Goal: Task Accomplishment & Management: Complete application form

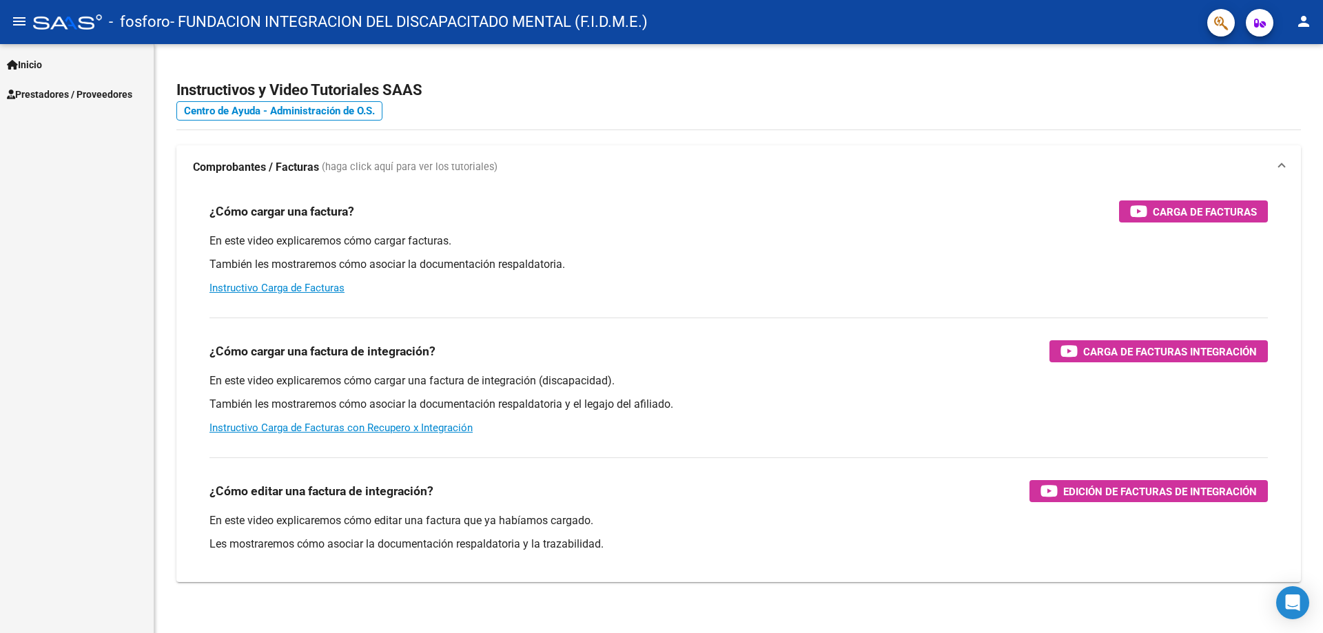
click at [50, 90] on span "Prestadores / Proveedores" at bounding box center [69, 94] width 125 height 15
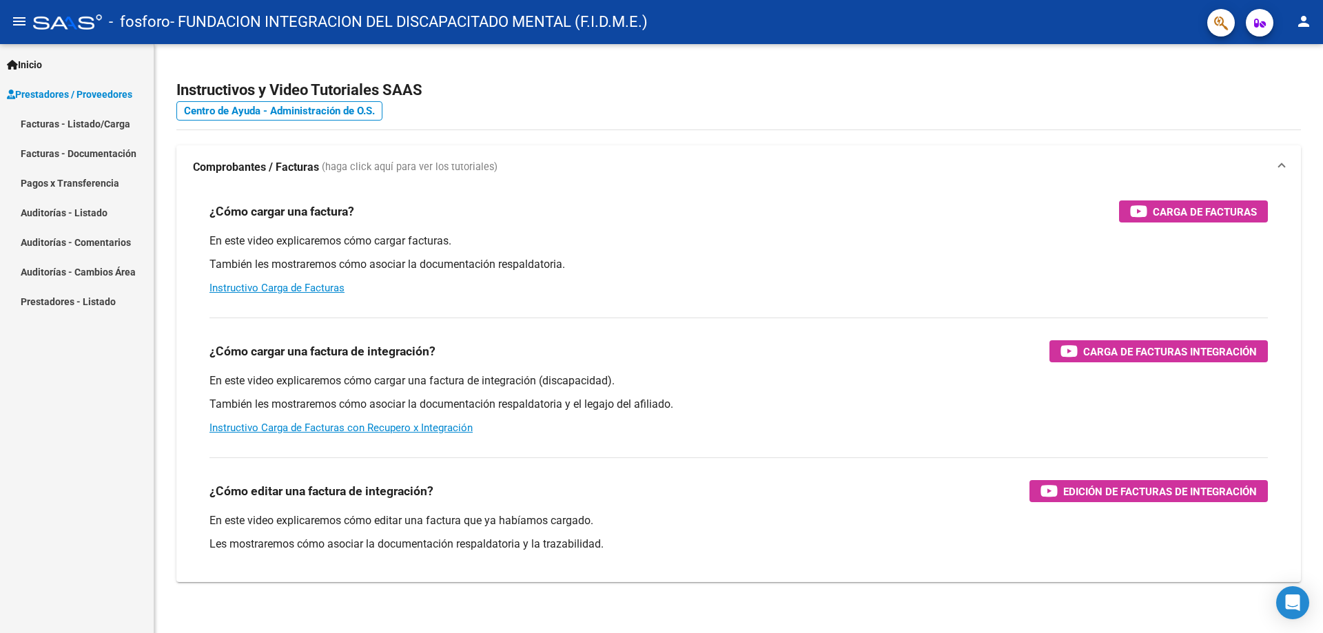
click at [68, 125] on link "Facturas - Listado/Carga" at bounding box center [77, 124] width 154 height 30
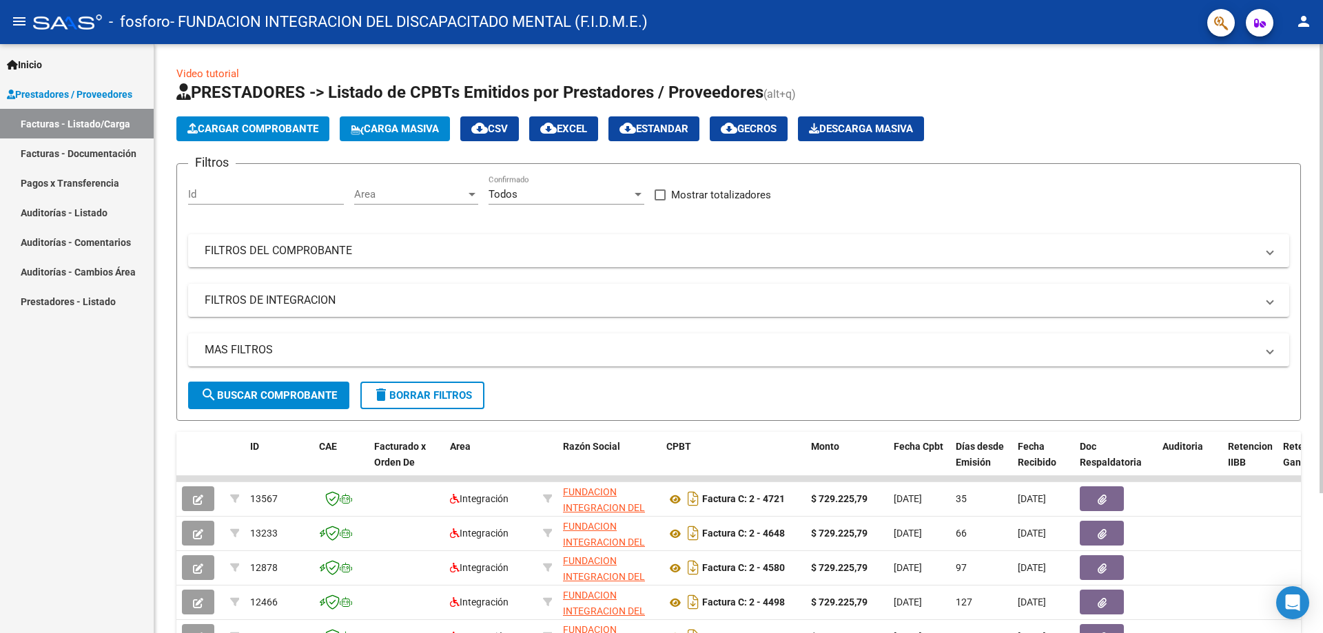
click at [285, 127] on span "Cargar Comprobante" at bounding box center [252, 129] width 131 height 12
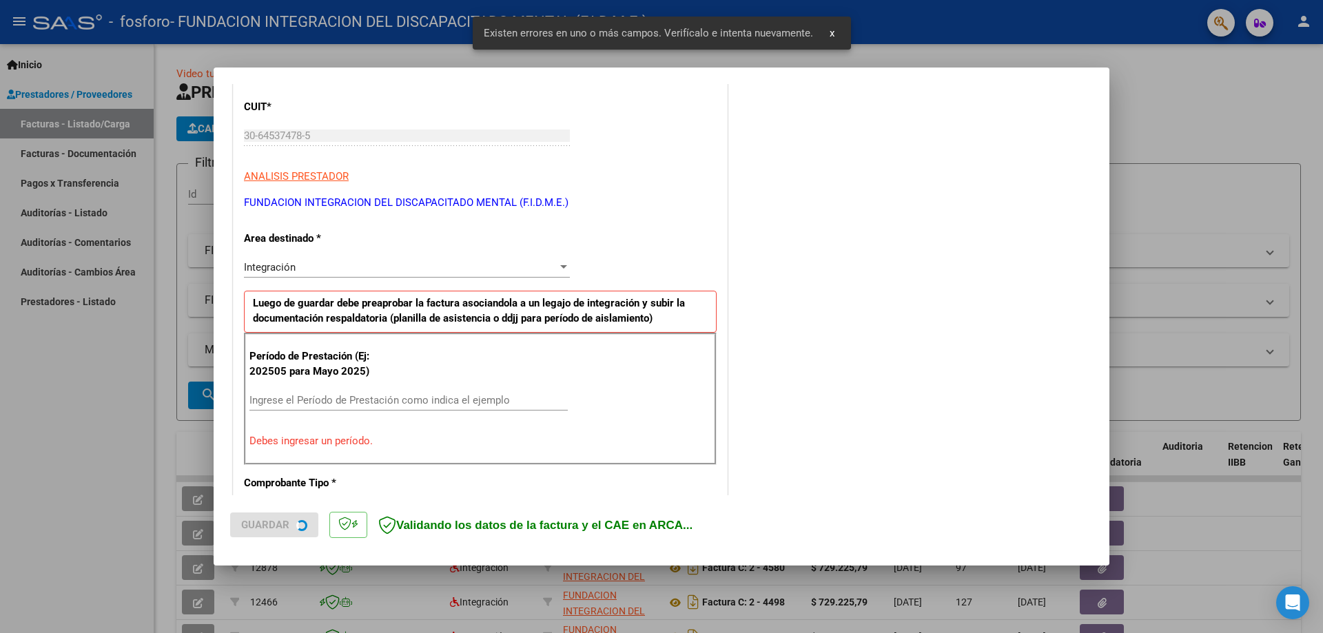
scroll to position [248, 0]
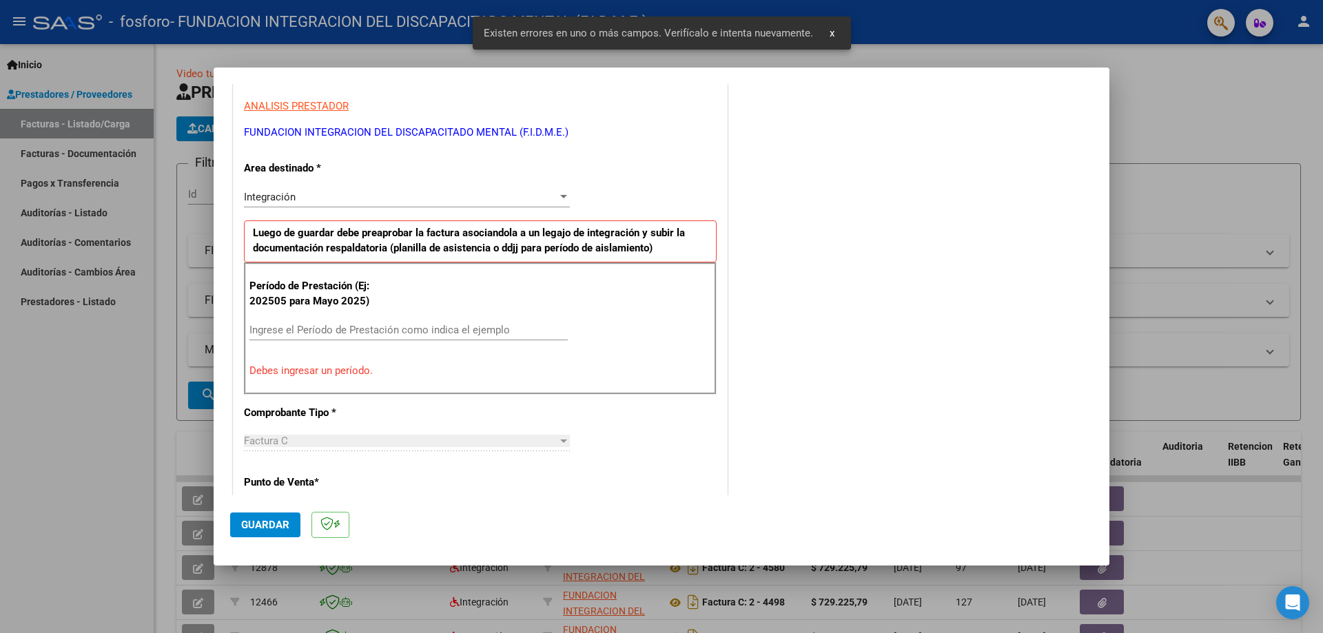
click at [396, 320] on div "Ingrese el Período de Prestación como indica el ejemplo" at bounding box center [408, 330] width 318 height 21
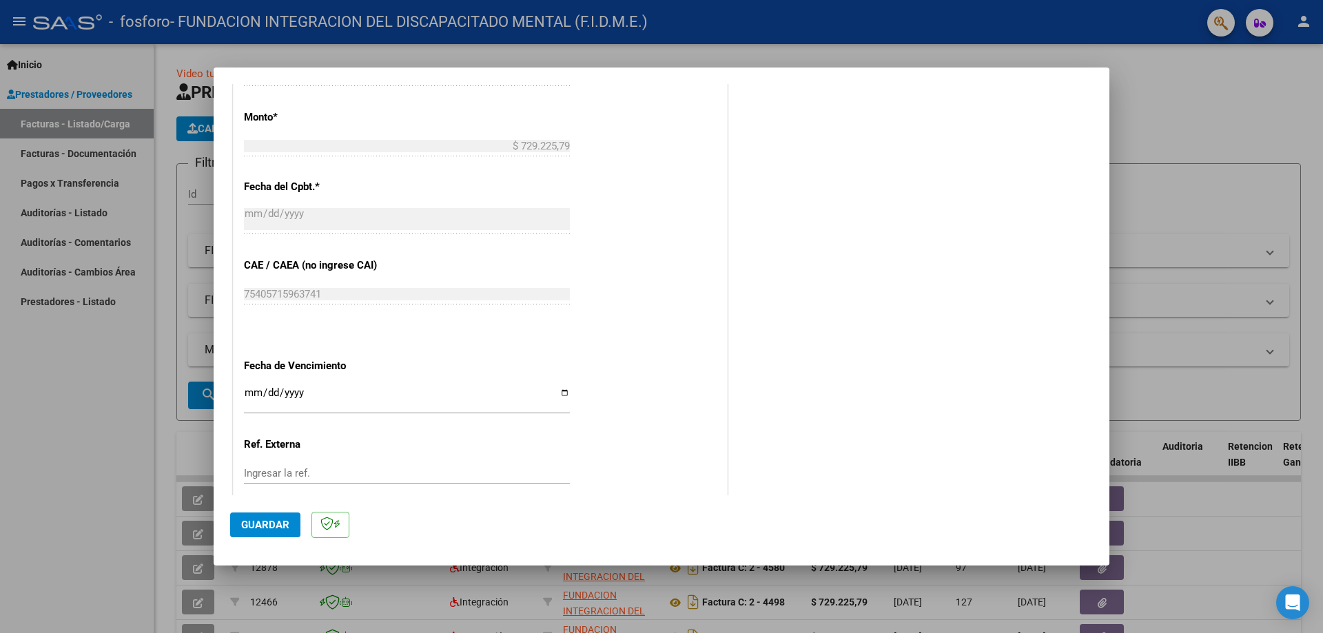
scroll to position [730, 0]
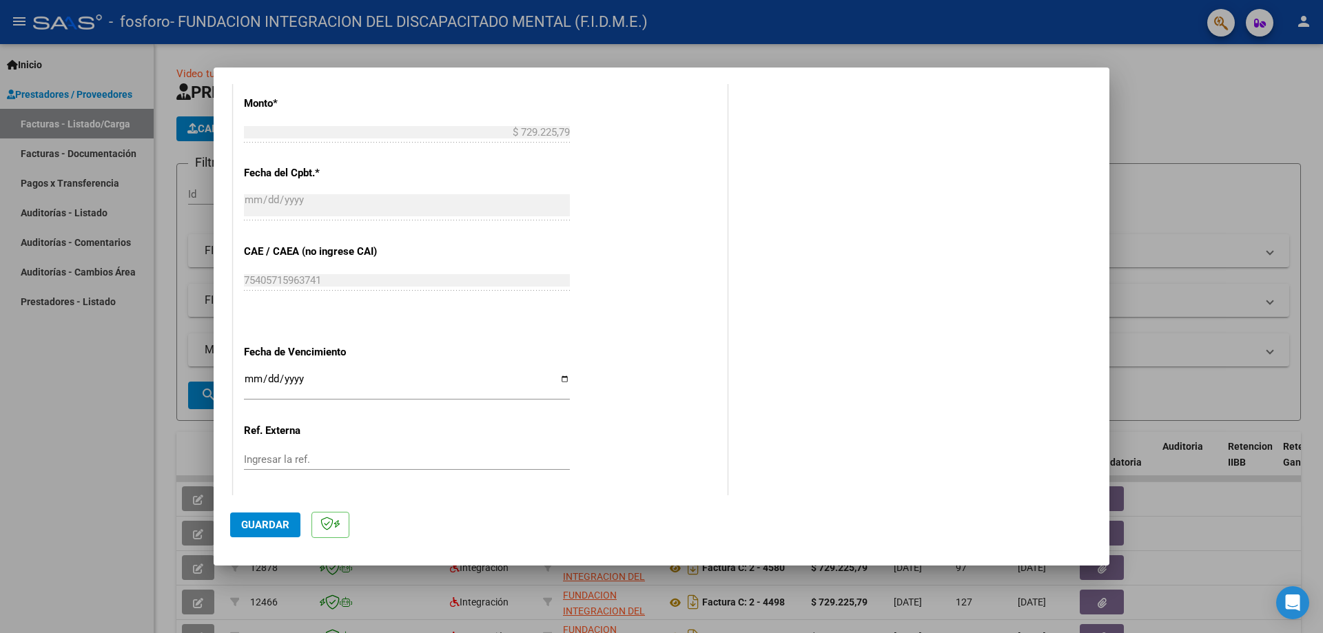
type input "202509"
click at [561, 383] on input "Ingresar la fecha" at bounding box center [407, 384] width 326 height 22
type input "[DATE]"
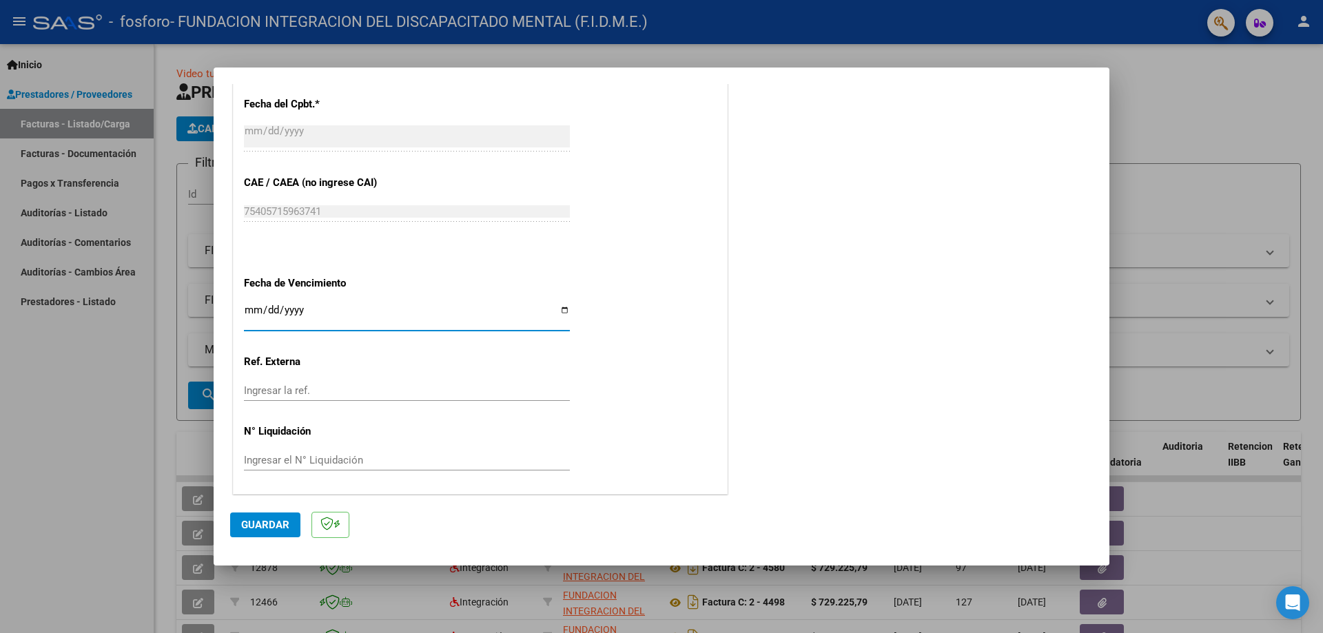
scroll to position [801, 0]
click at [274, 528] on span "Guardar" at bounding box center [265, 525] width 48 height 12
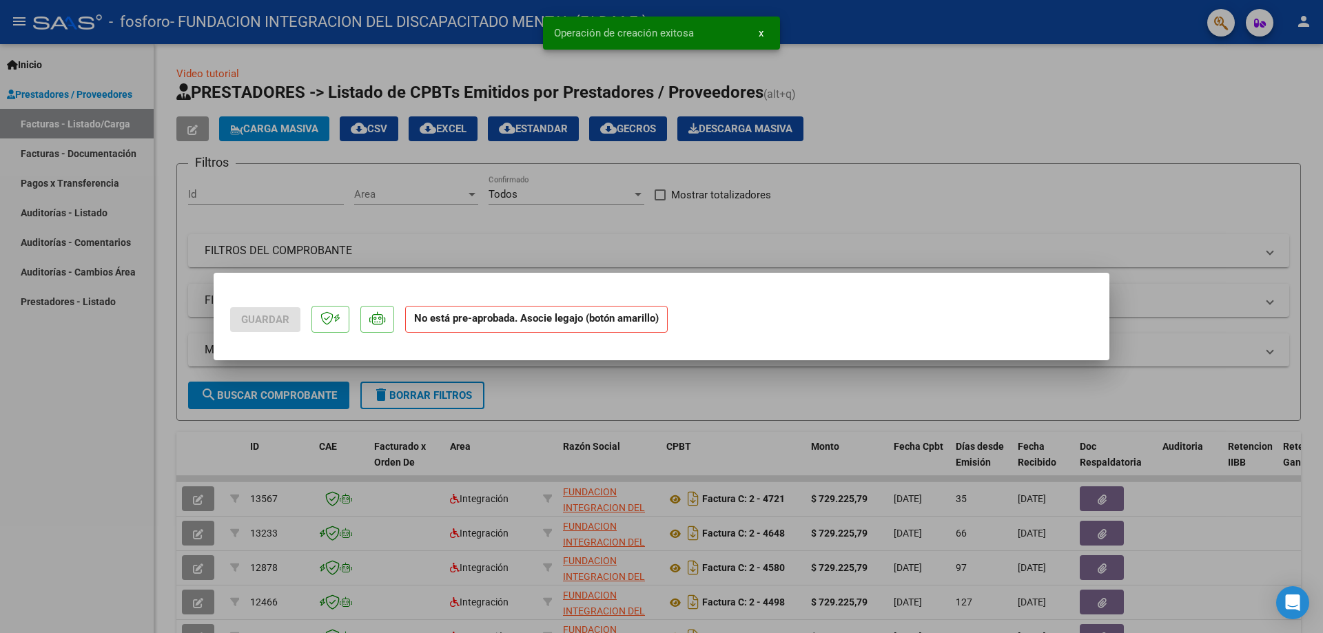
scroll to position [0, 0]
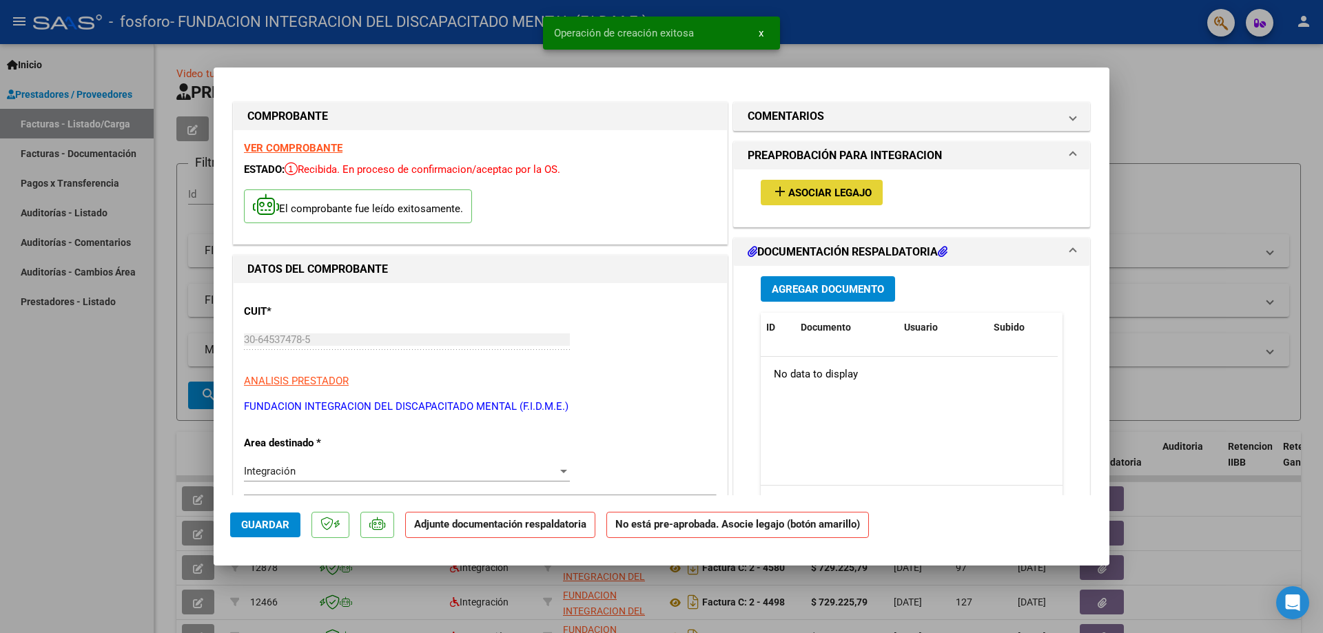
click at [854, 191] on span "Asociar Legajo" at bounding box center [829, 193] width 83 height 12
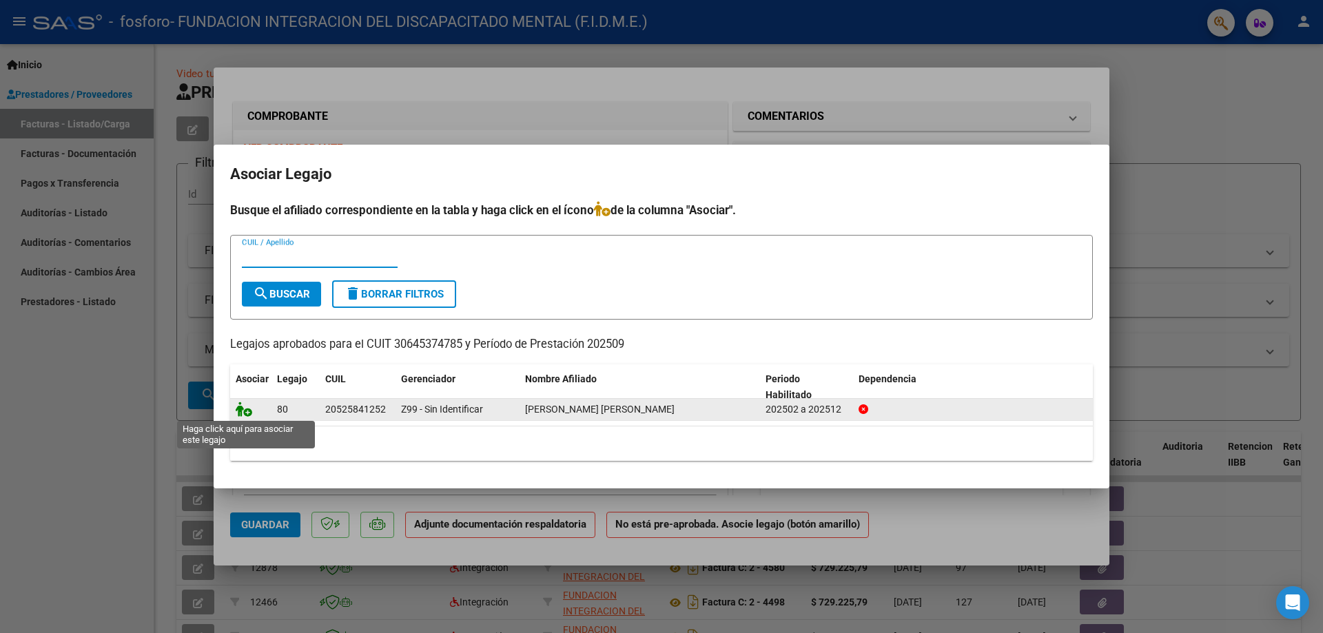
click at [243, 409] on icon at bounding box center [244, 409] width 17 height 15
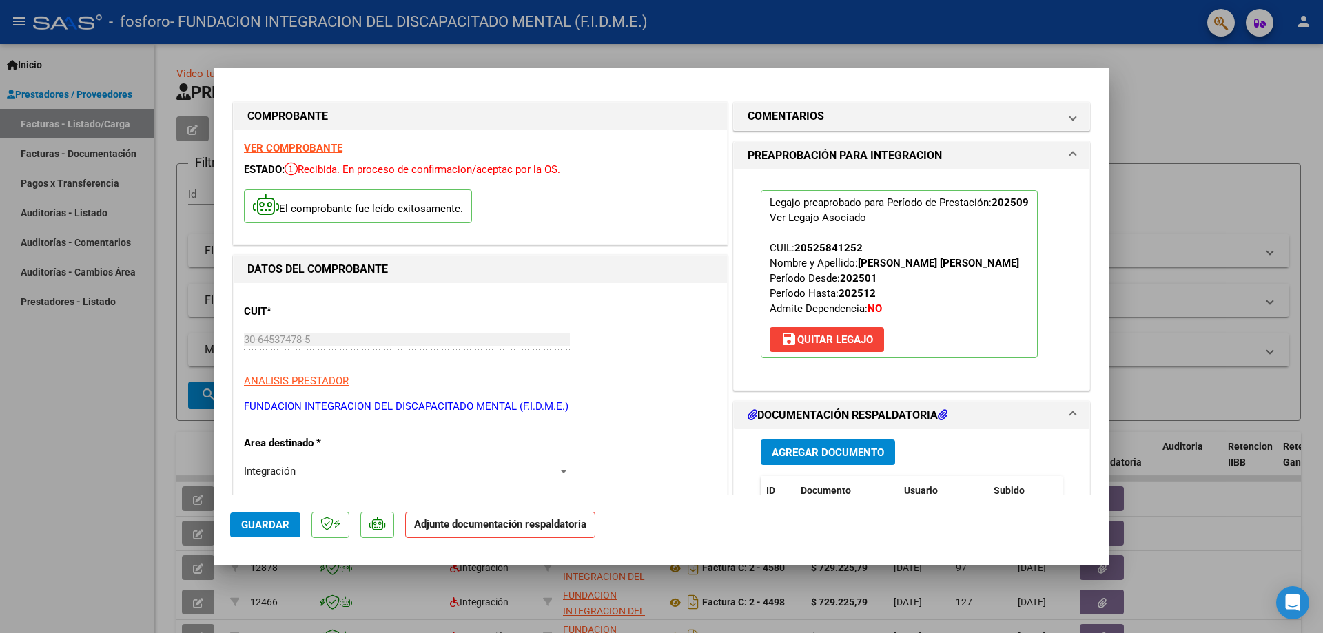
click at [845, 452] on span "Agregar Documento" at bounding box center [828, 452] width 112 height 12
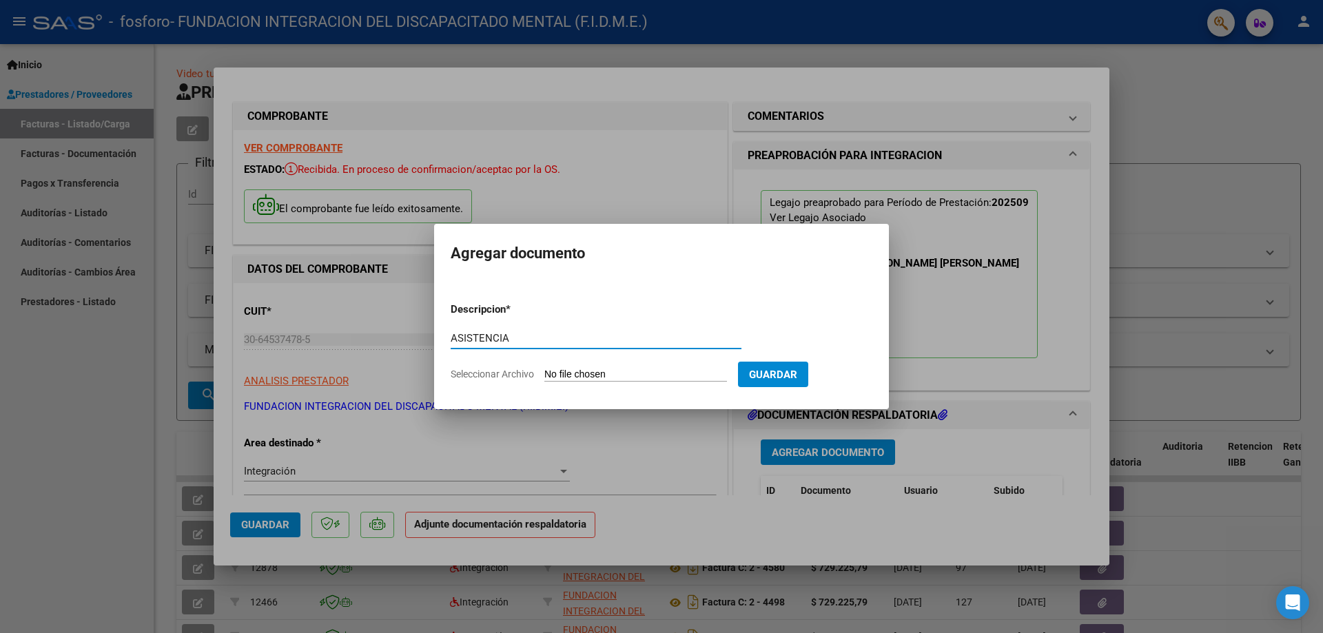
type input "ASISTENCIA"
click at [592, 378] on input "Seleccionar Archivo" at bounding box center [635, 375] width 183 height 13
type input "C:\fakepath\Benítez septiembre 25 .pdf"
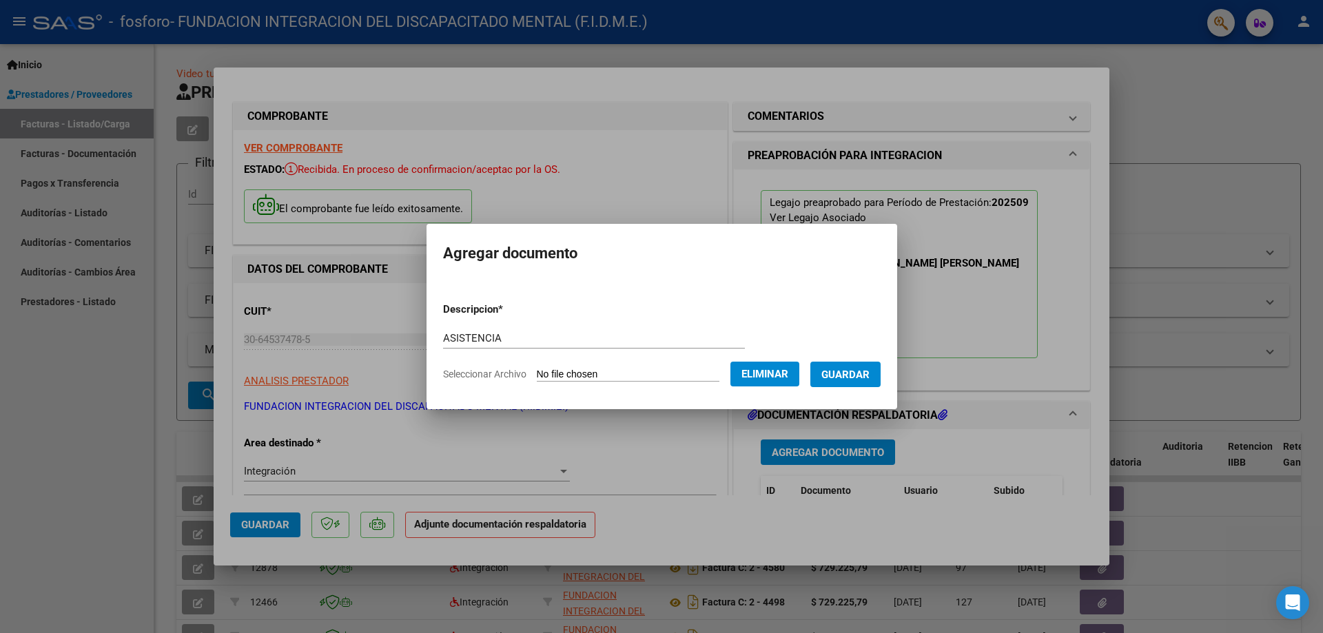
click at [862, 369] on span "Guardar" at bounding box center [845, 375] width 48 height 12
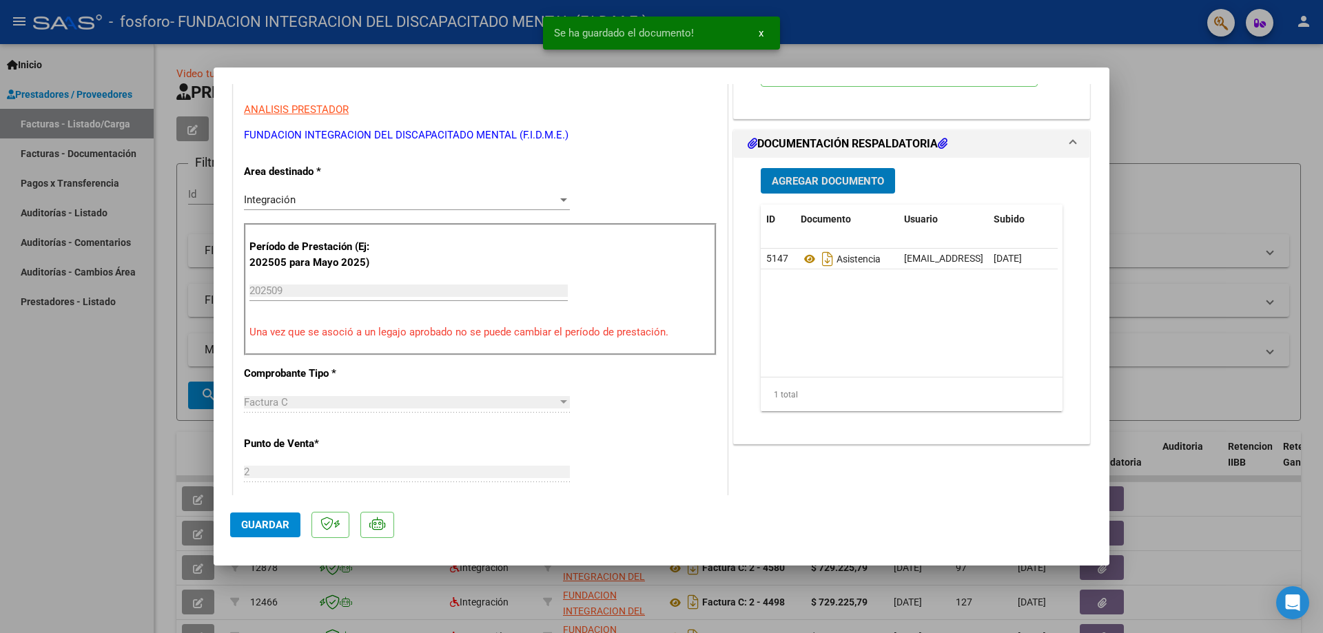
scroll to position [276, 0]
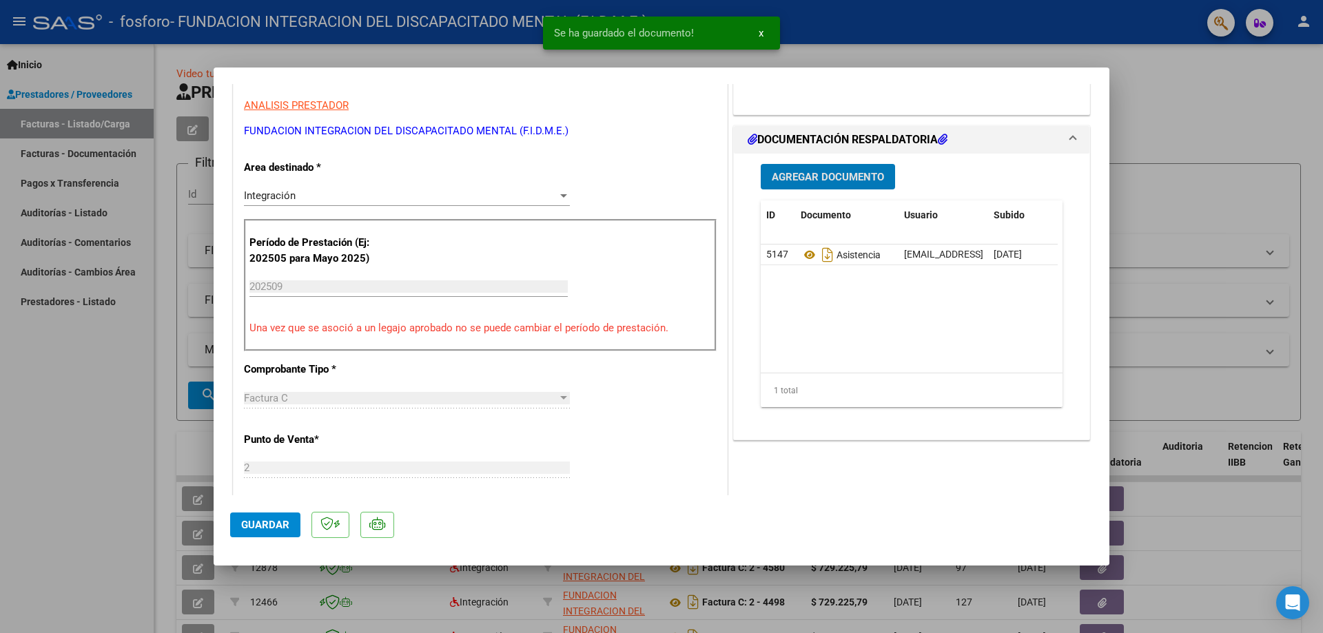
click at [261, 519] on span "Guardar" at bounding box center [265, 525] width 48 height 12
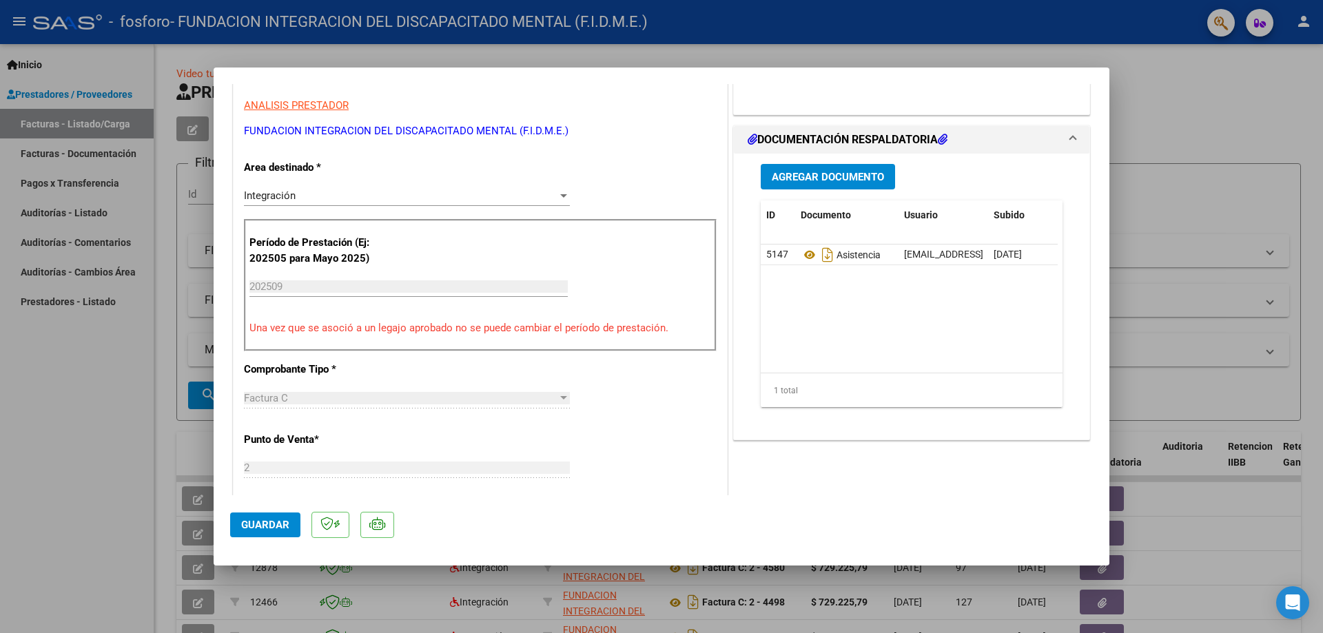
click at [1215, 104] on div at bounding box center [661, 316] width 1323 height 633
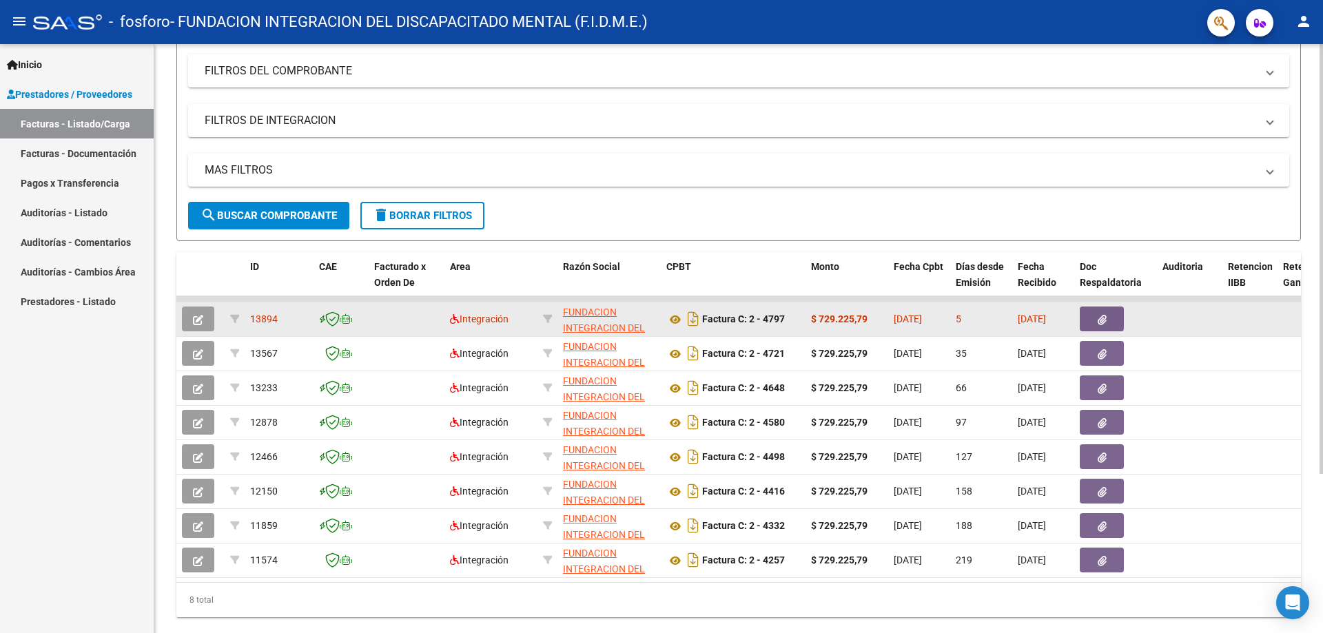
scroll to position [218, 0]
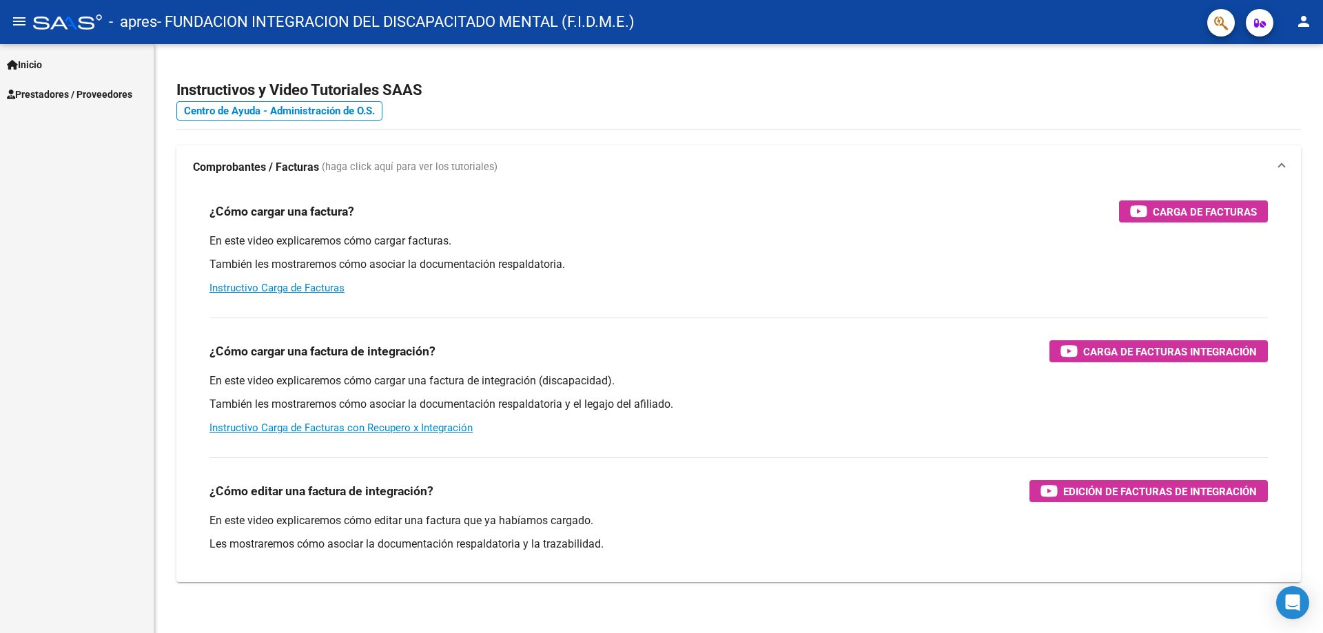
click at [110, 94] on span "Prestadores / Proveedores" at bounding box center [69, 94] width 125 height 15
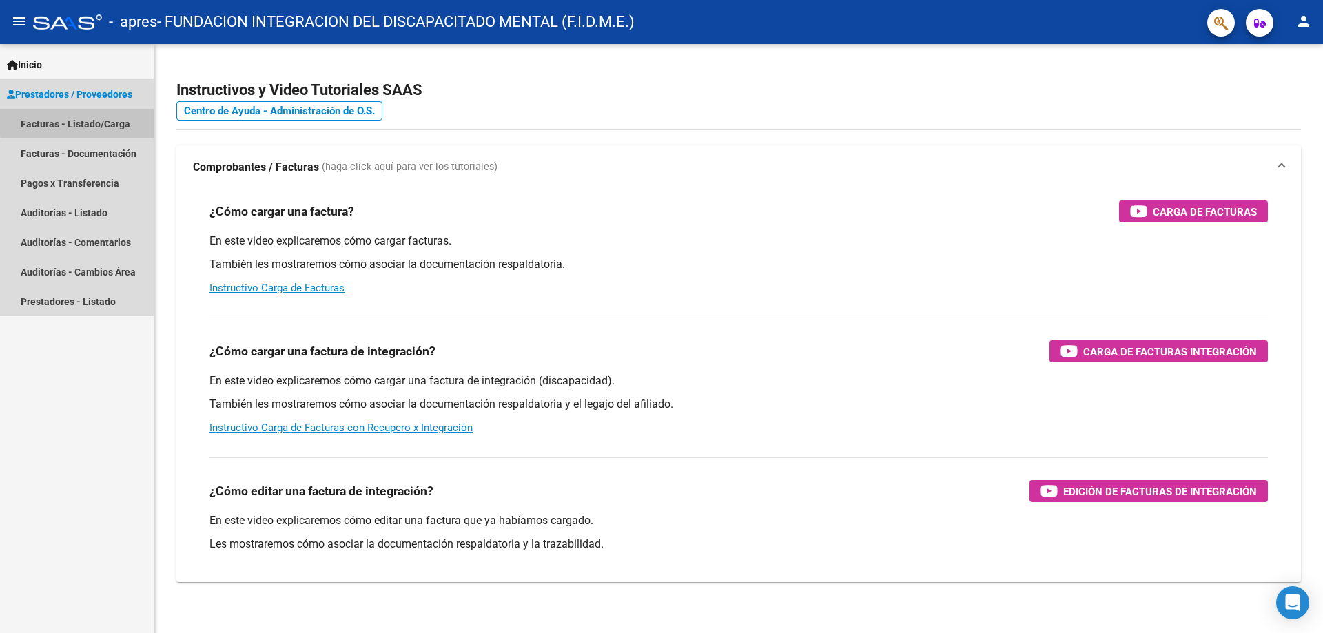
click at [110, 119] on link "Facturas - Listado/Carga" at bounding box center [77, 124] width 154 height 30
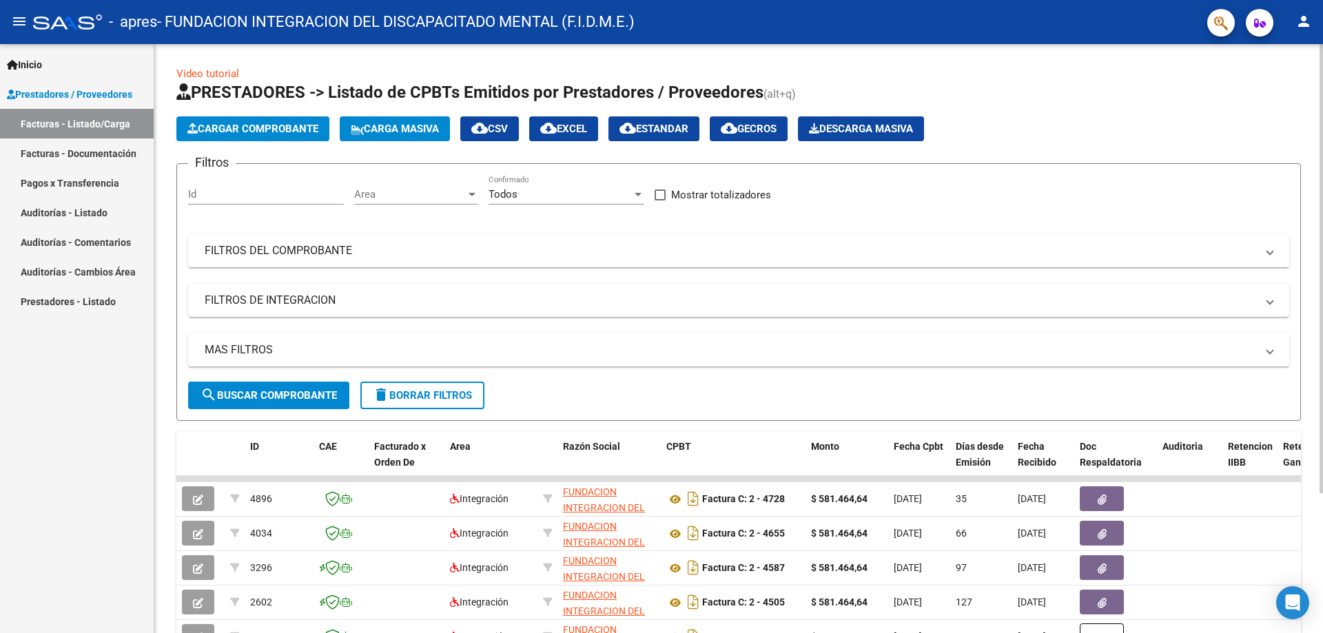
click at [298, 128] on span "Cargar Comprobante" at bounding box center [252, 129] width 131 height 12
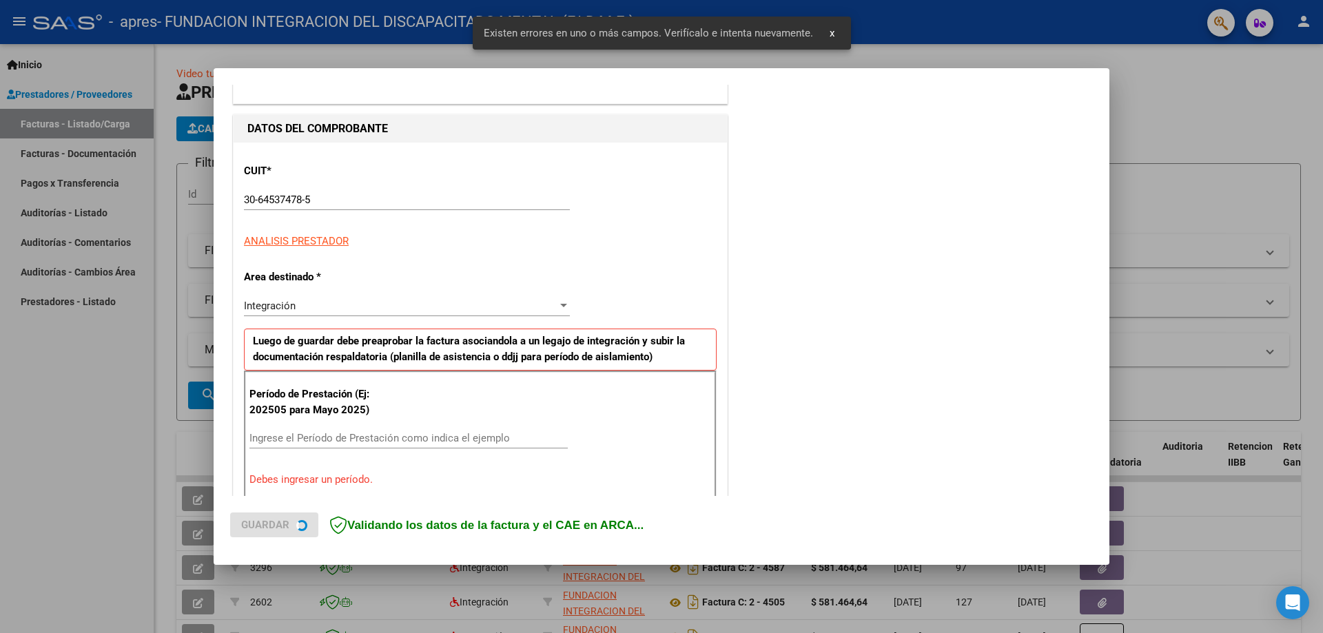
scroll to position [248, 0]
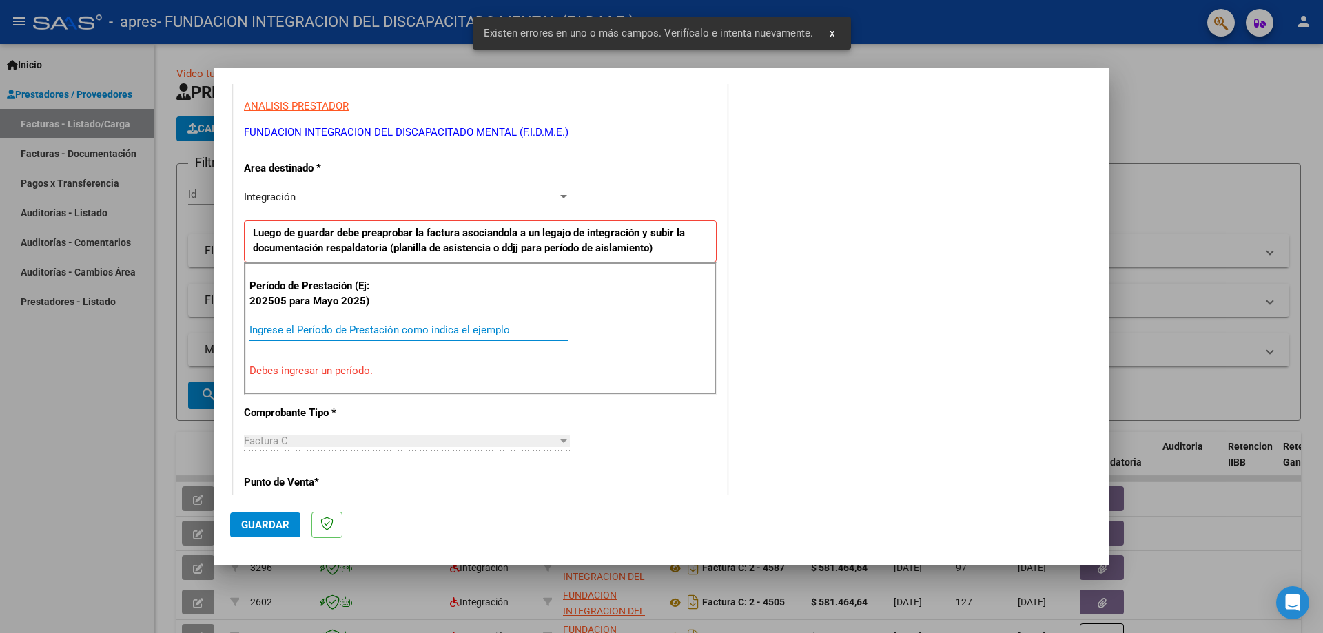
click at [332, 332] on input "Ingrese el Período de Prestación como indica el ejemplo" at bounding box center [408, 330] width 318 height 12
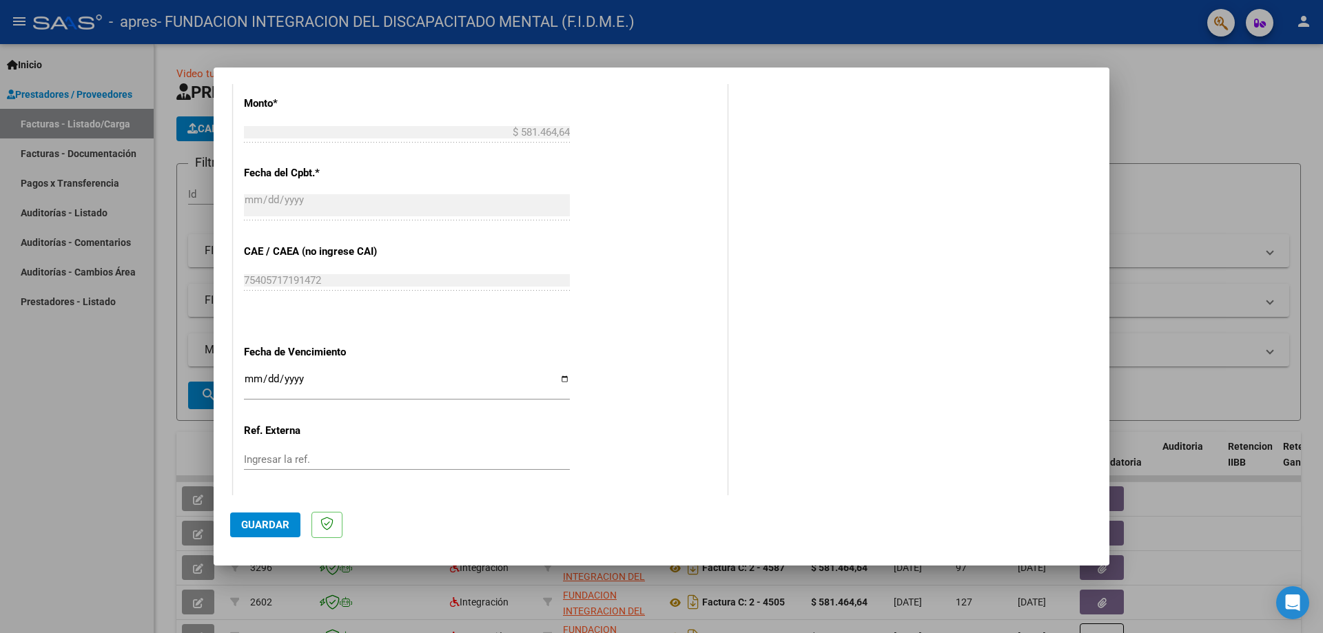
scroll to position [799, 0]
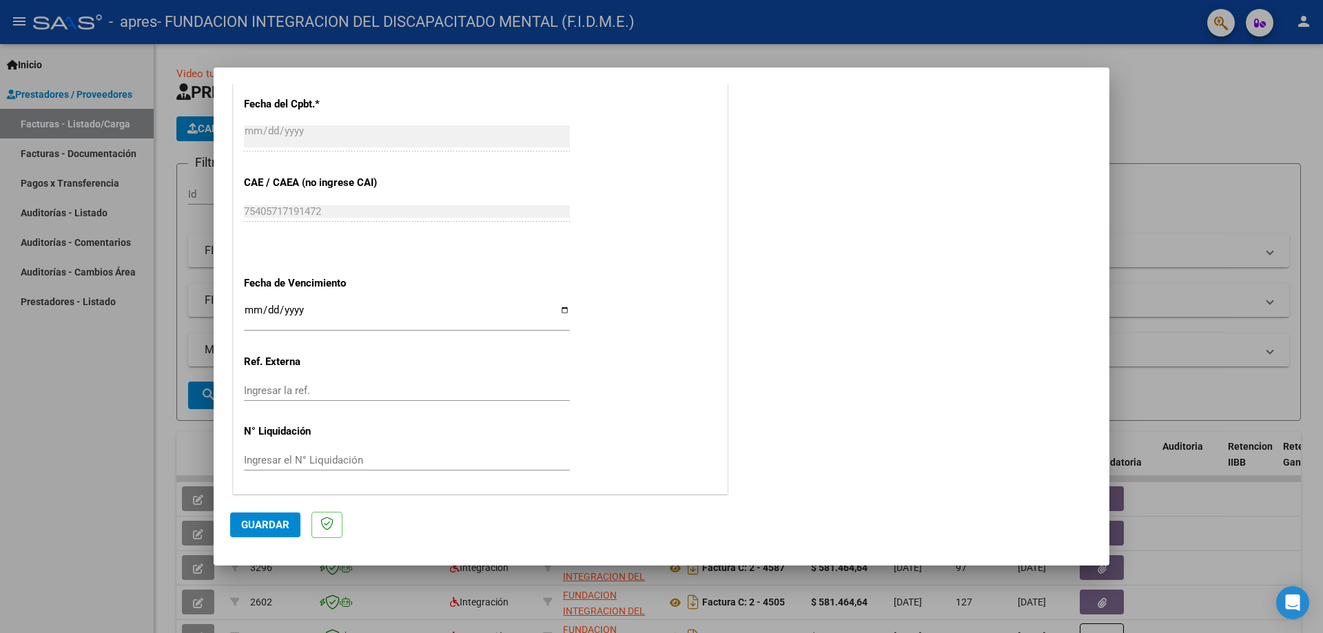
type input "202509"
click at [557, 308] on input "Ingresar la fecha" at bounding box center [407, 316] width 326 height 22
type input "[DATE]"
click at [281, 520] on span "Guardar" at bounding box center [265, 525] width 48 height 12
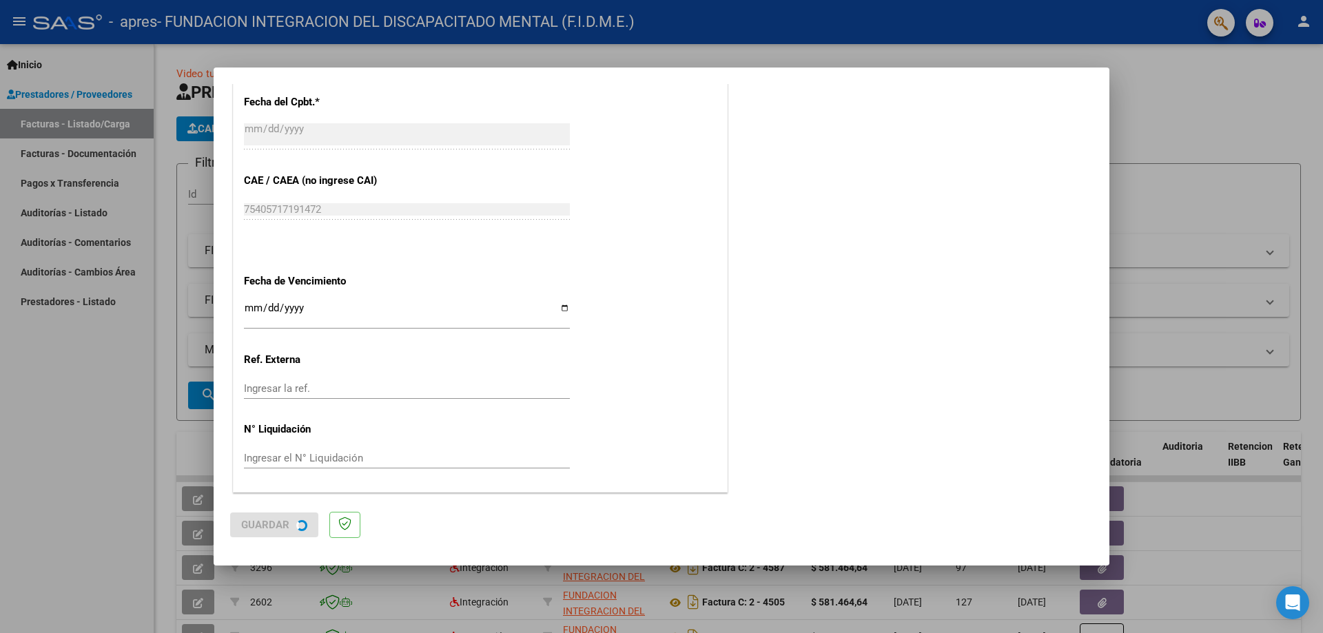
scroll to position [0, 0]
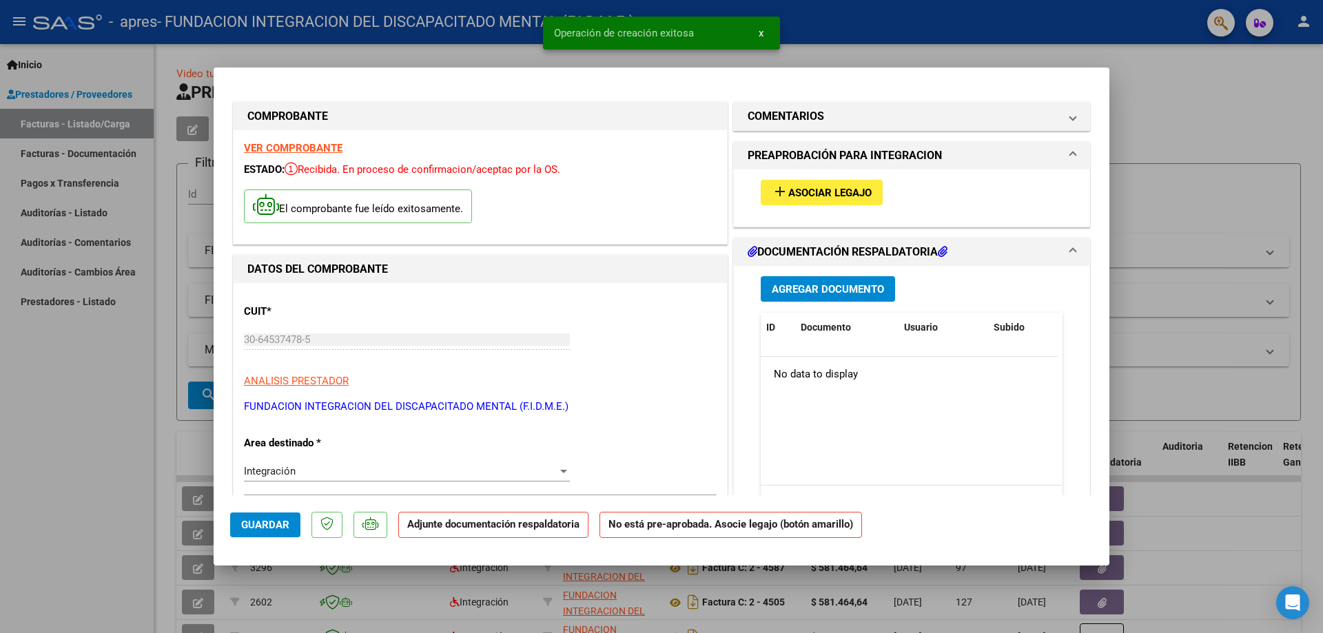
click at [818, 195] on span "Asociar Legajo" at bounding box center [829, 193] width 83 height 12
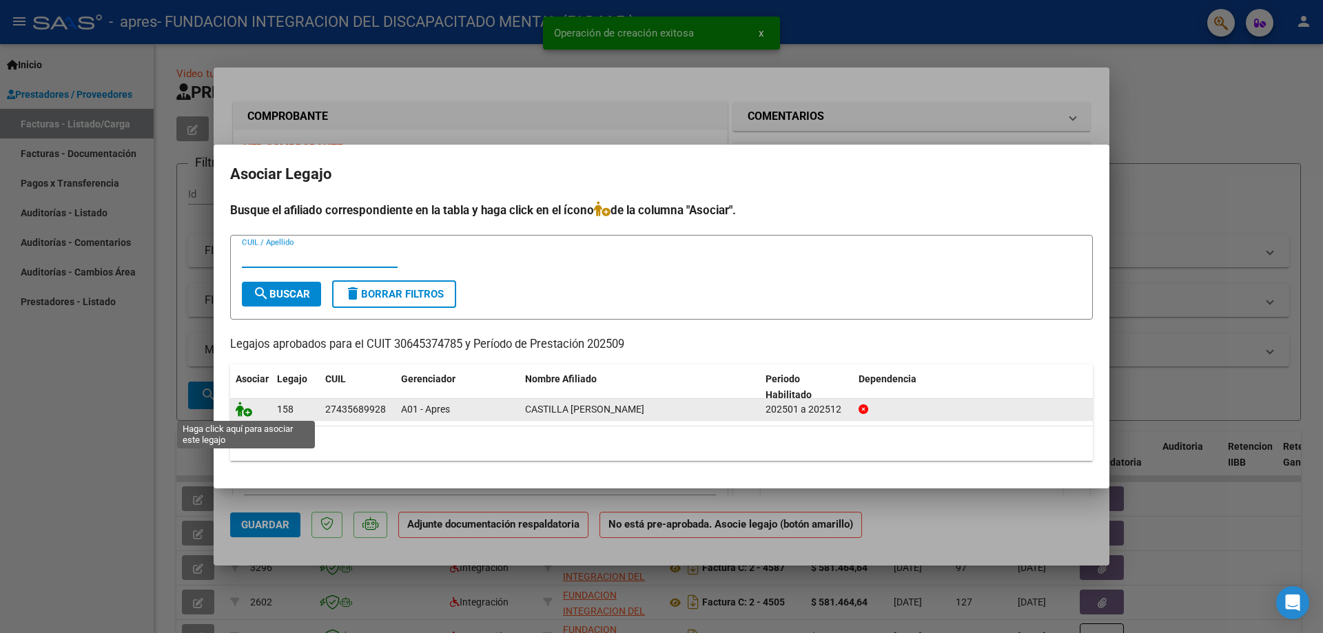
click at [249, 410] on icon at bounding box center [244, 409] width 17 height 15
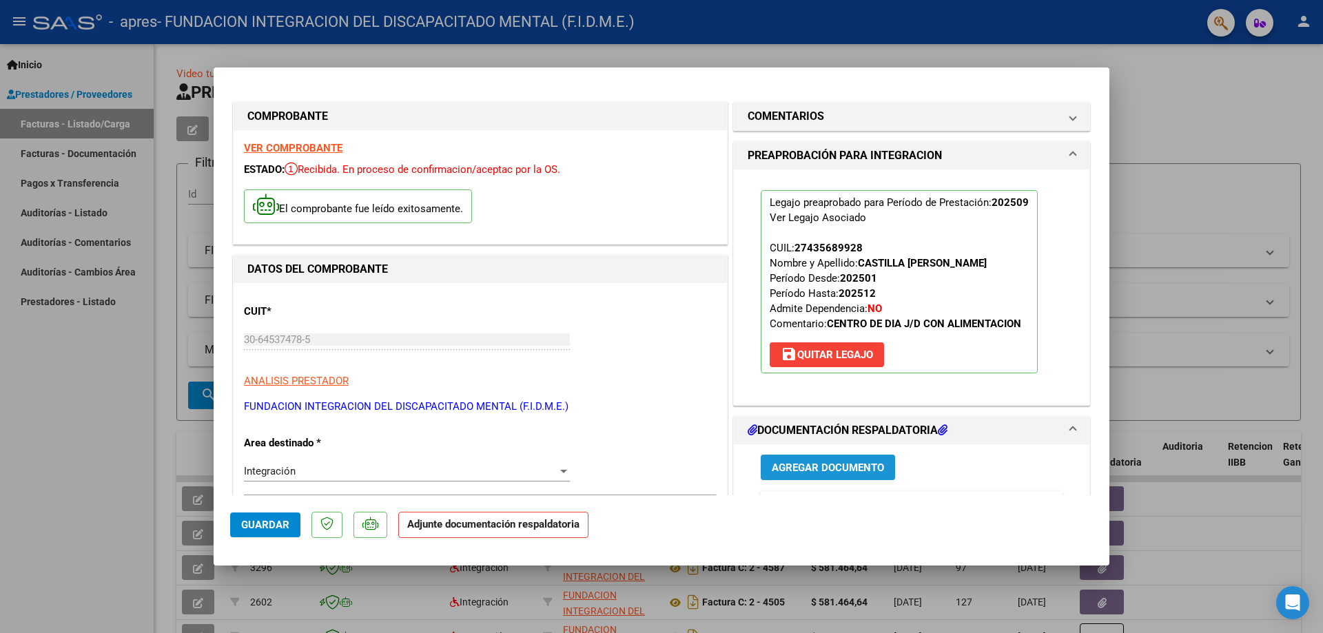
click at [847, 466] on span "Agregar Documento" at bounding box center [828, 468] width 112 height 12
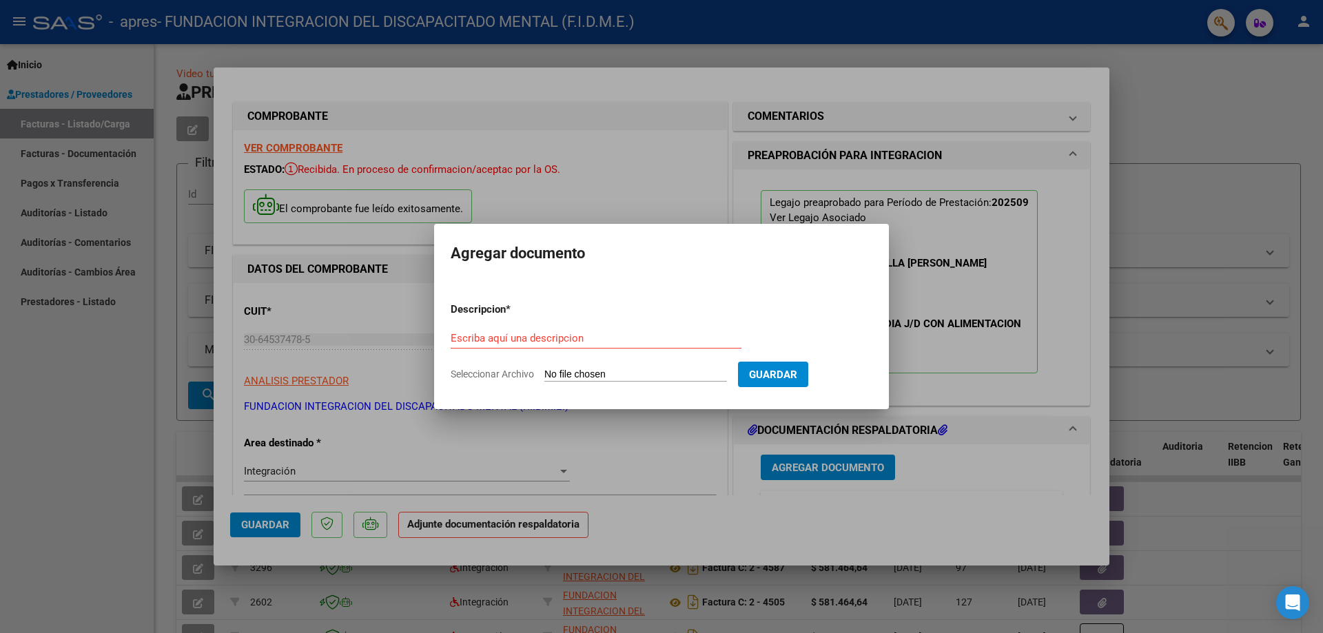
type input "C:\fakepath\Castilla sept 25.pdf"
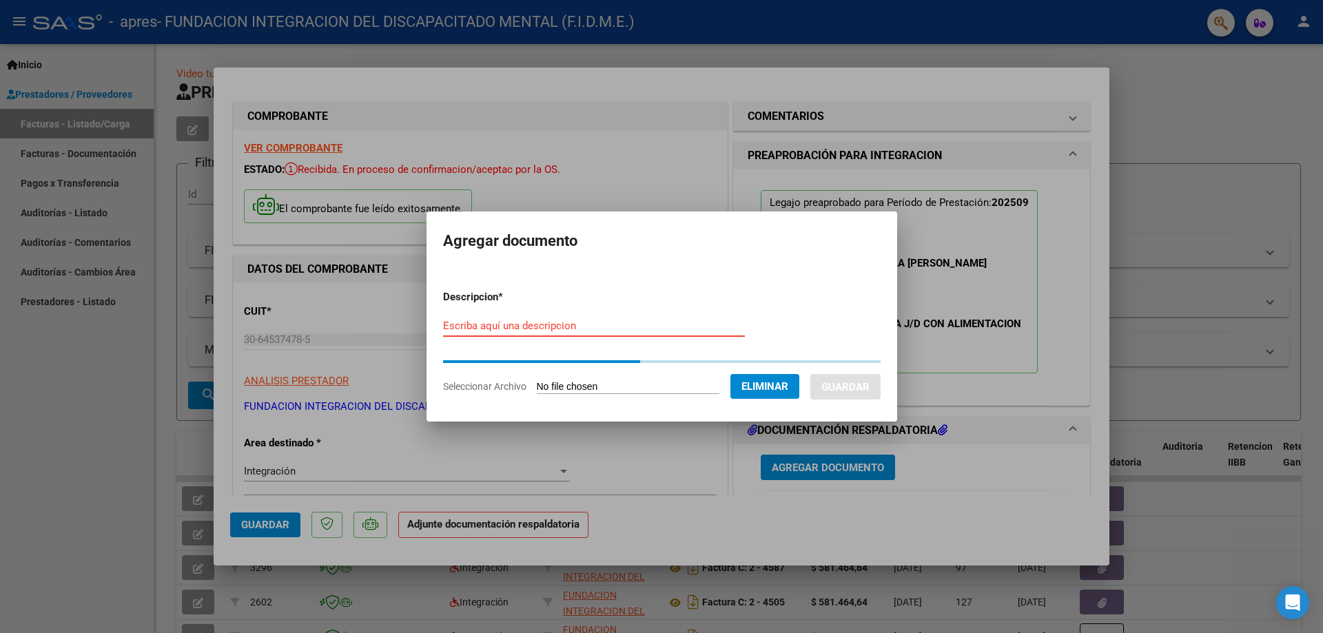
click at [543, 327] on form "Descripcion * Escriba aquí una descripcion Seleccionar Archivo Eliminar Guardar" at bounding box center [661, 341] width 437 height 125
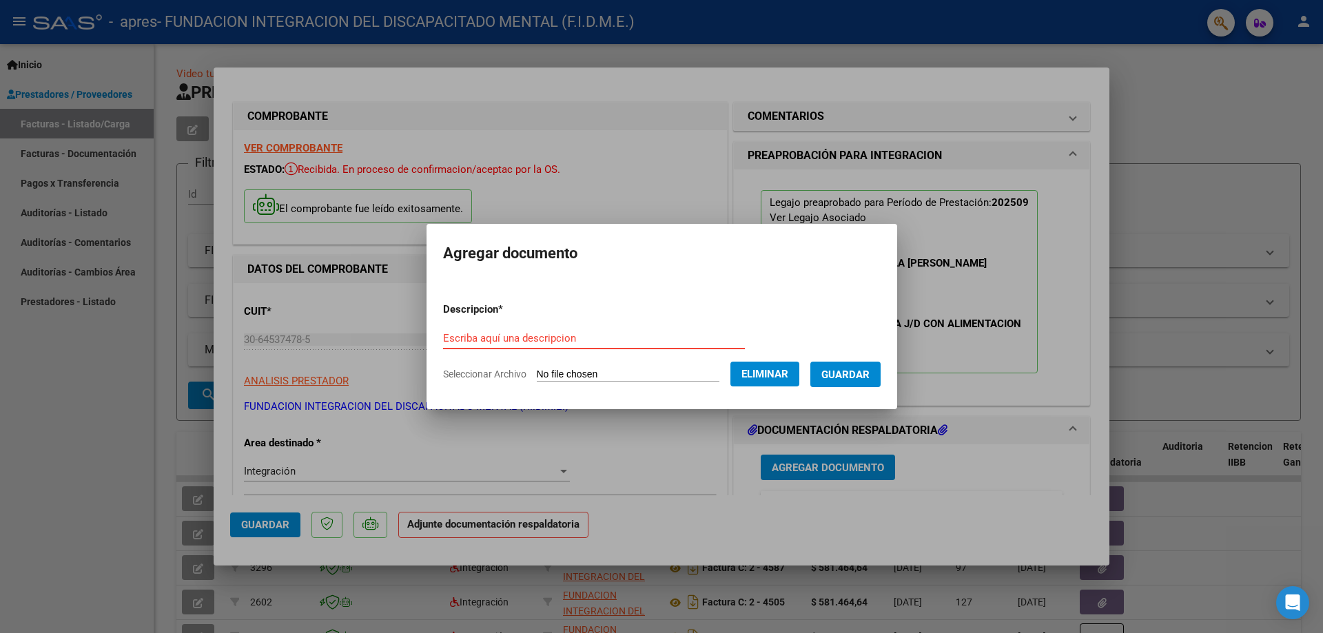
click at [545, 333] on input "Escriba aquí una descripcion" at bounding box center [594, 338] width 302 height 12
type input "ASISTENCIA SEPTIEMBRE"
click at [858, 371] on span "Guardar" at bounding box center [845, 375] width 48 height 12
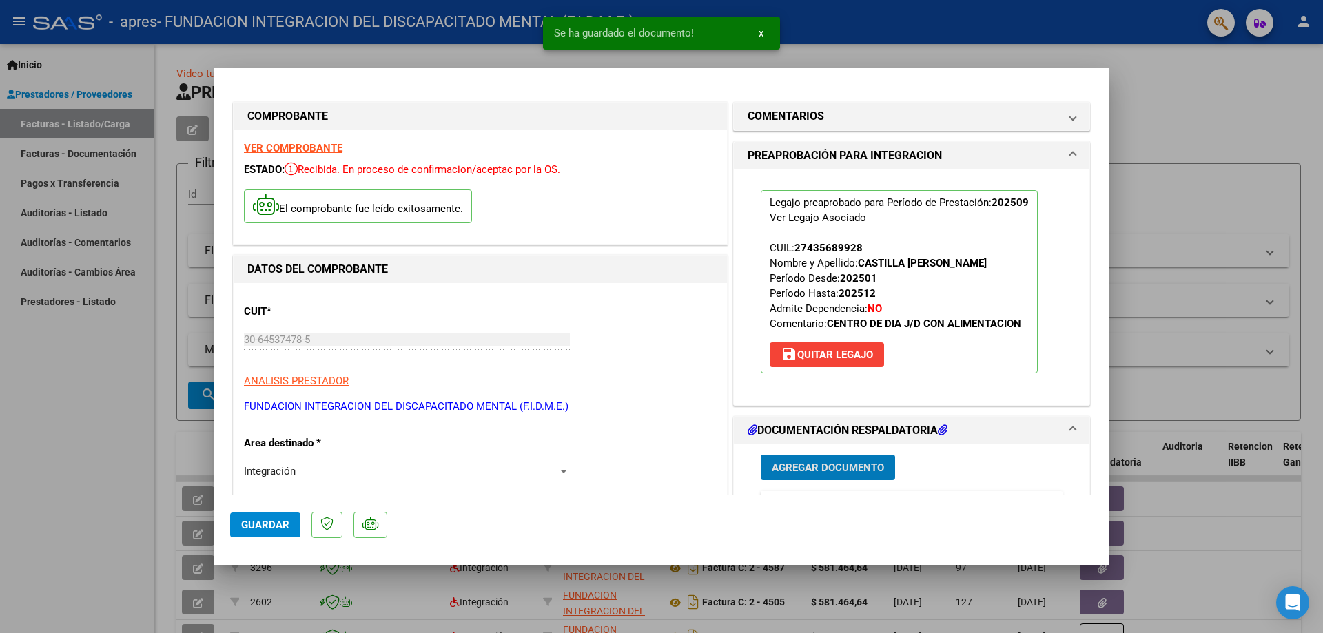
click at [249, 523] on span "Guardar" at bounding box center [265, 525] width 48 height 12
click at [1215, 132] on div at bounding box center [661, 316] width 1323 height 633
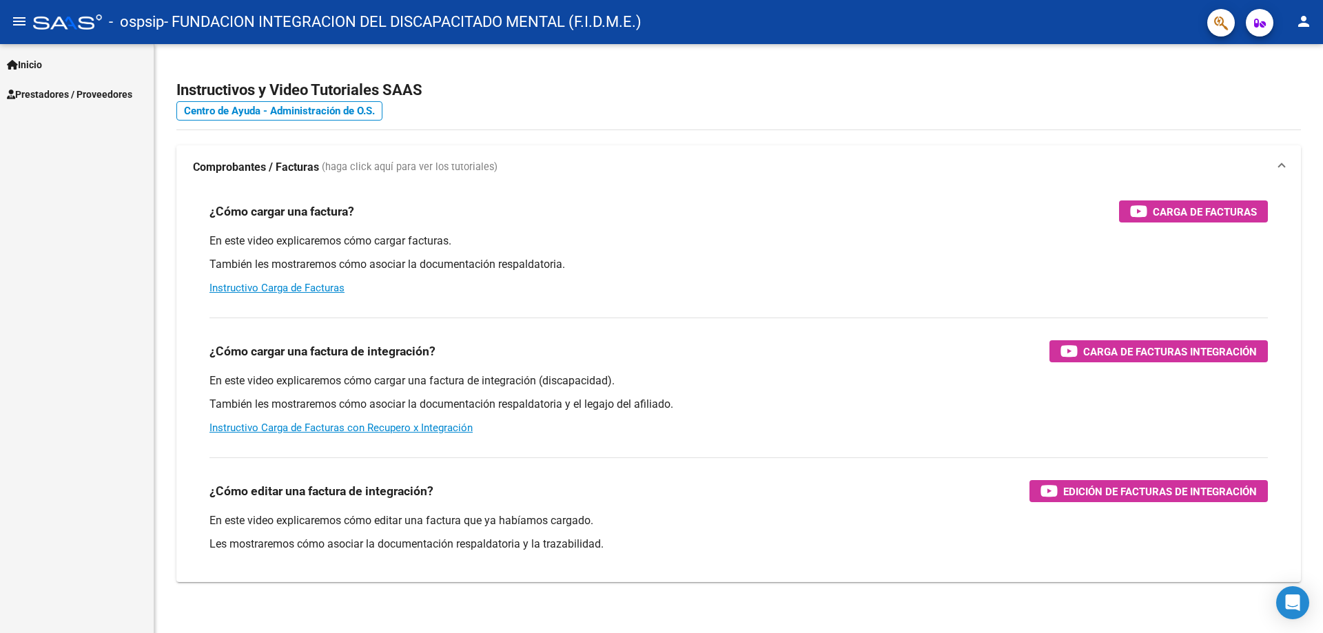
click at [94, 92] on span "Prestadores / Proveedores" at bounding box center [69, 94] width 125 height 15
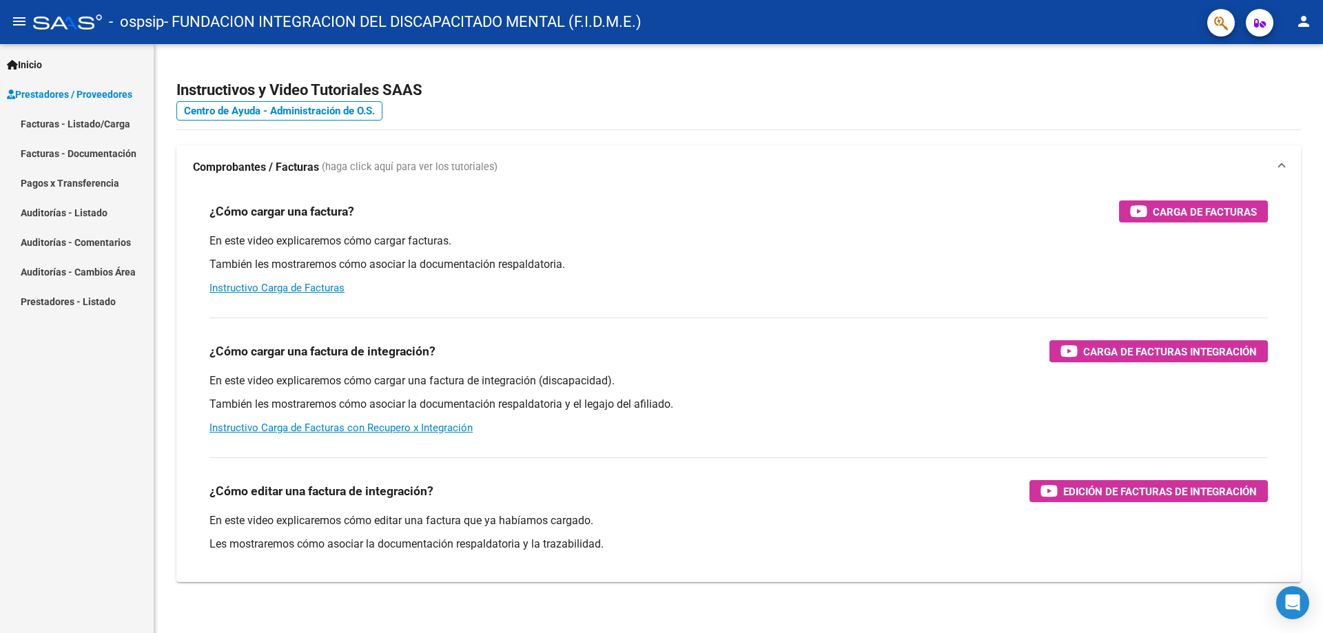
click at [102, 127] on link "Facturas - Listado/Carga" at bounding box center [77, 124] width 154 height 30
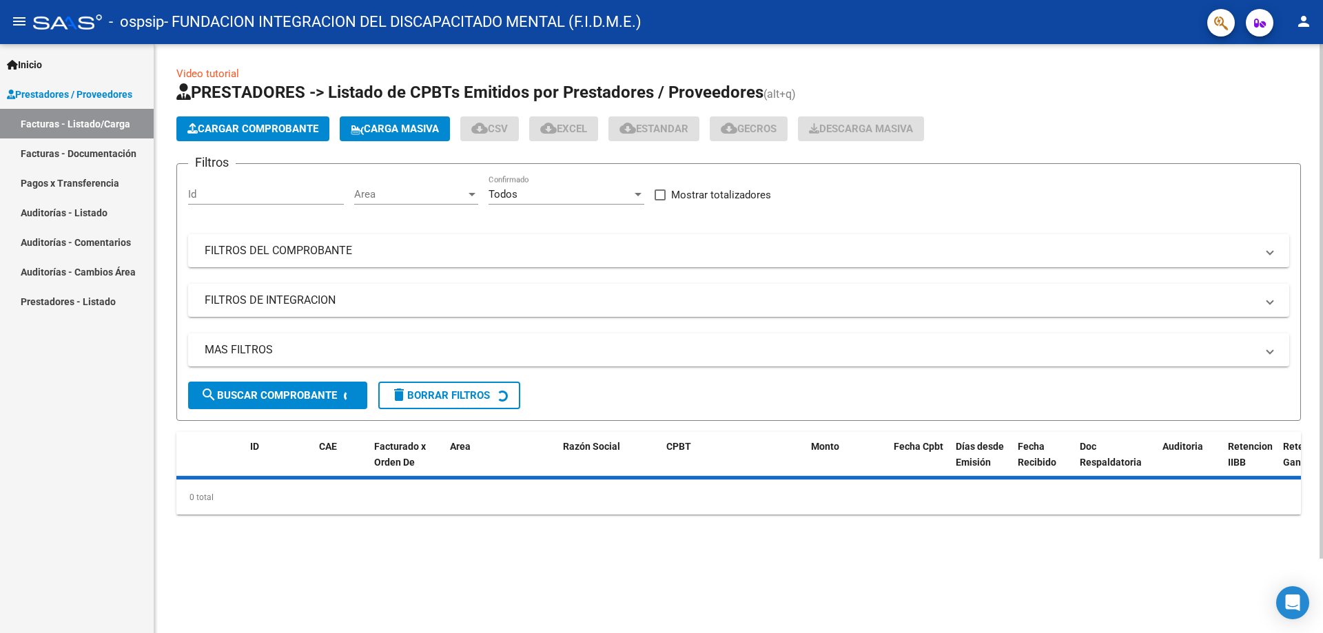
click at [305, 132] on span "Cargar Comprobante" at bounding box center [252, 129] width 131 height 12
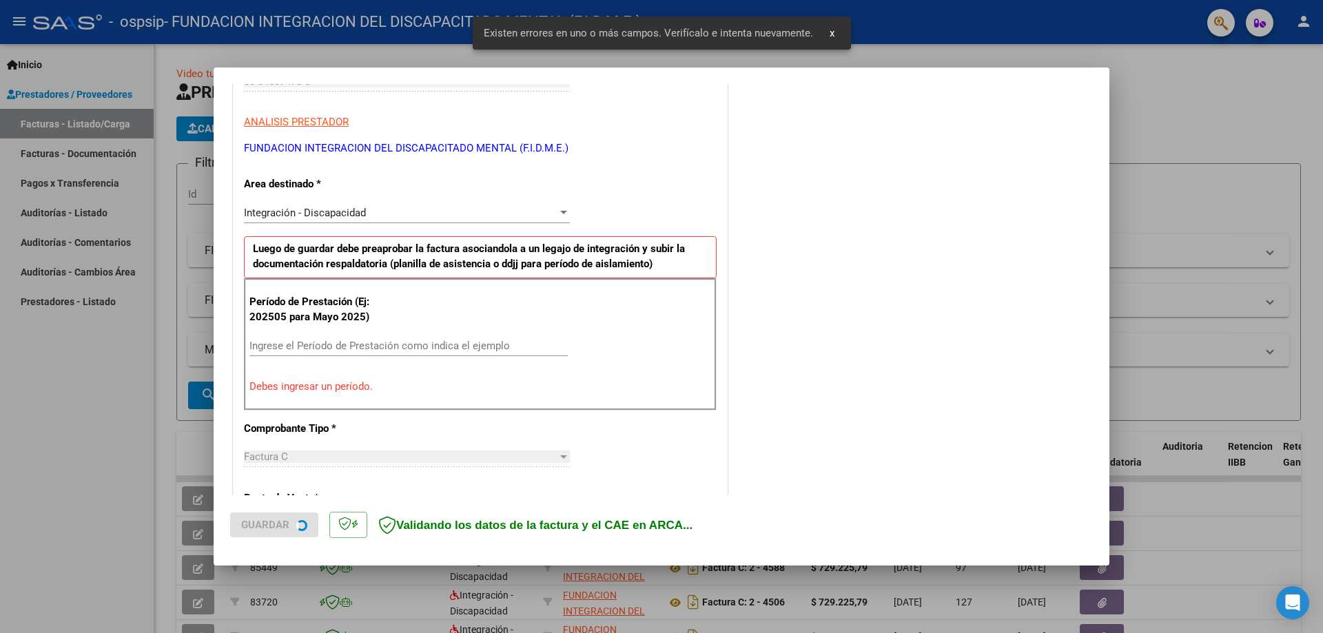
scroll to position [248, 0]
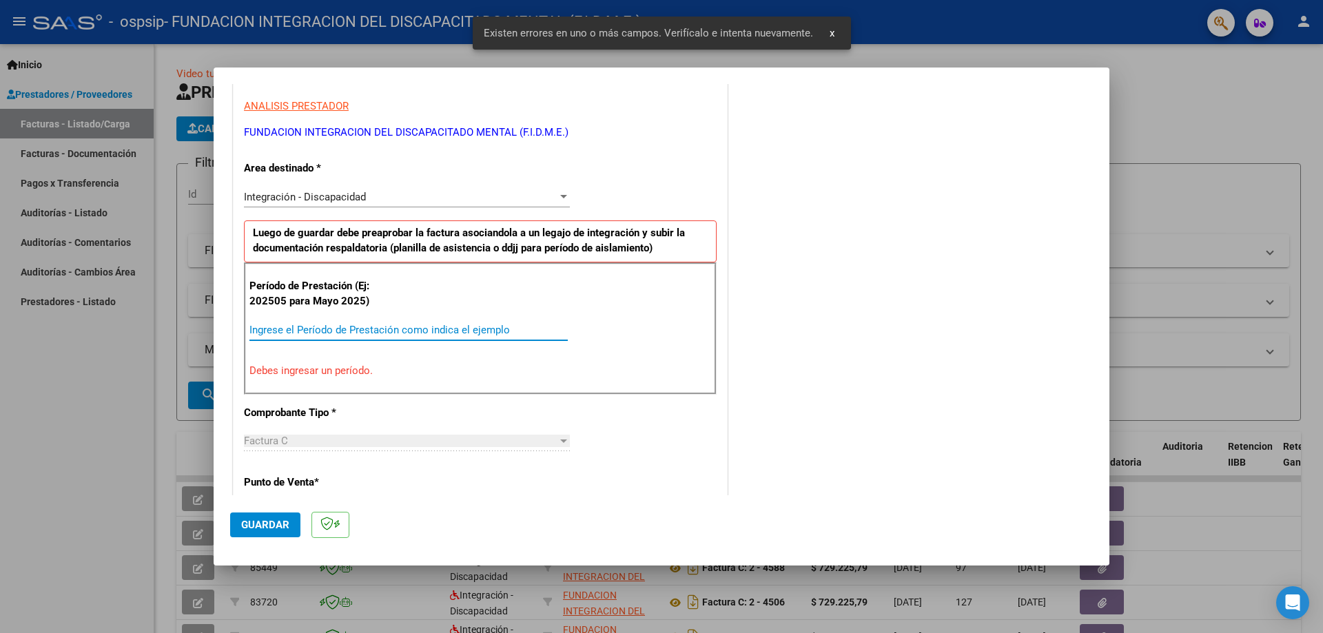
click at [362, 324] on input "Ingrese el Período de Prestación como indica el ejemplo" at bounding box center [408, 330] width 318 height 12
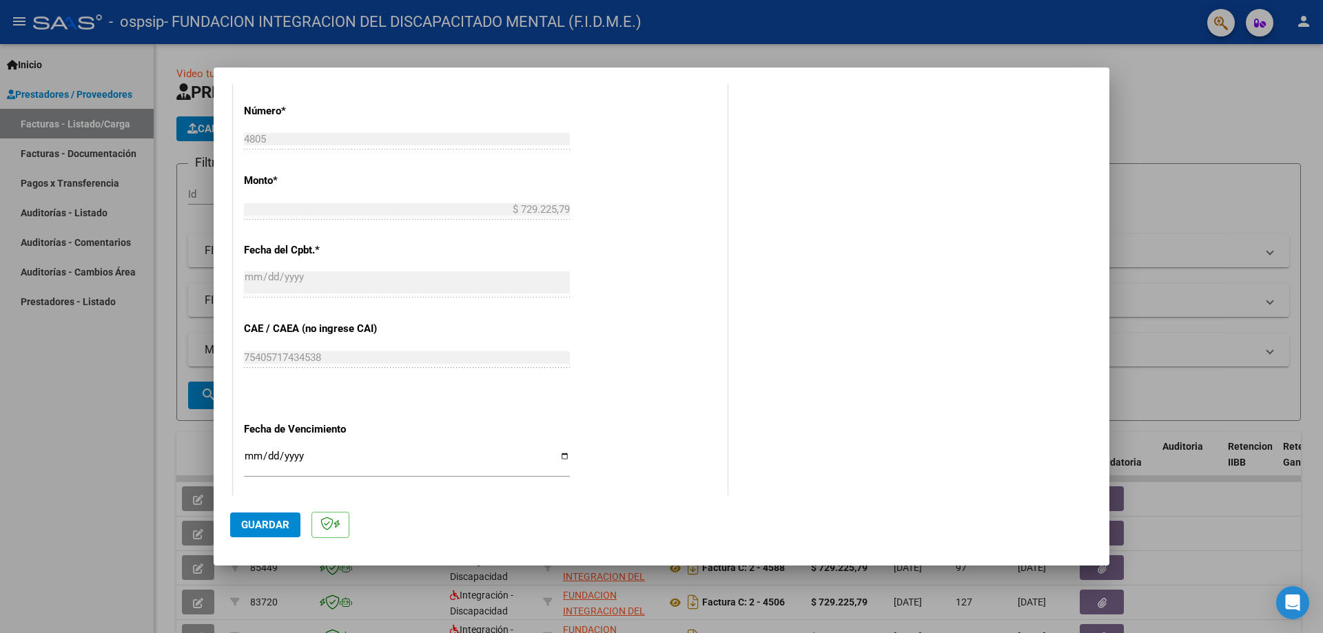
scroll to position [730, 0]
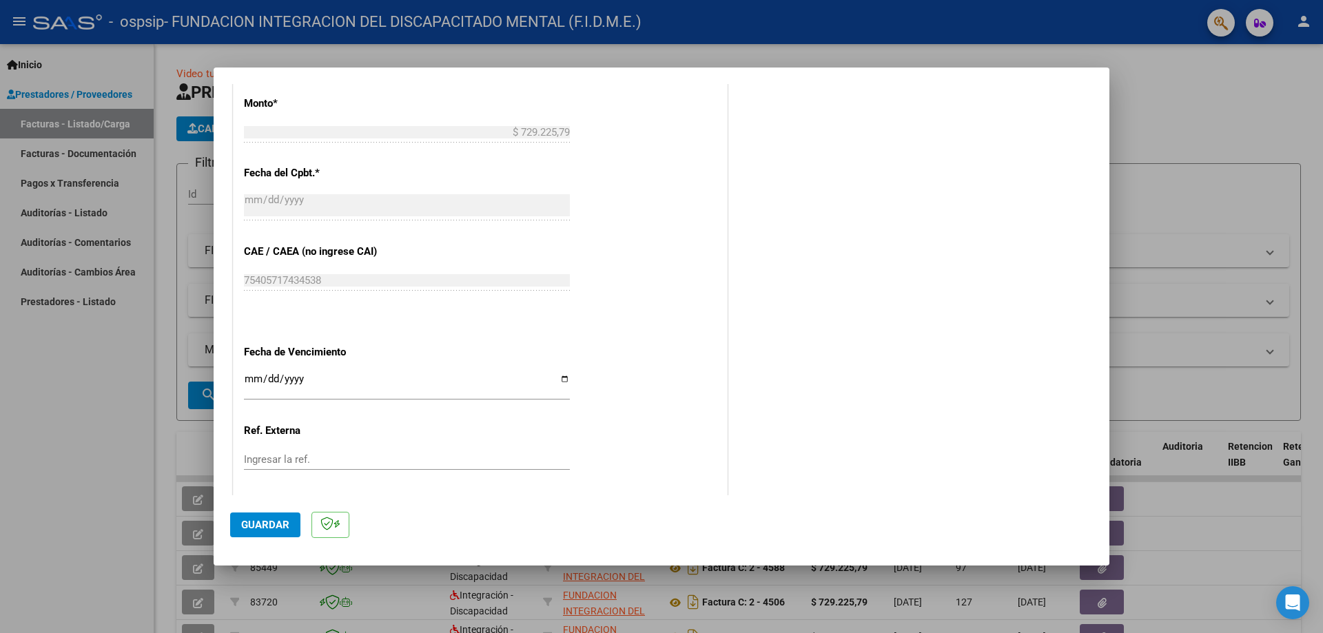
type input "202509"
click at [559, 382] on input "Ingresar la fecha" at bounding box center [407, 384] width 326 height 22
type input "[DATE]"
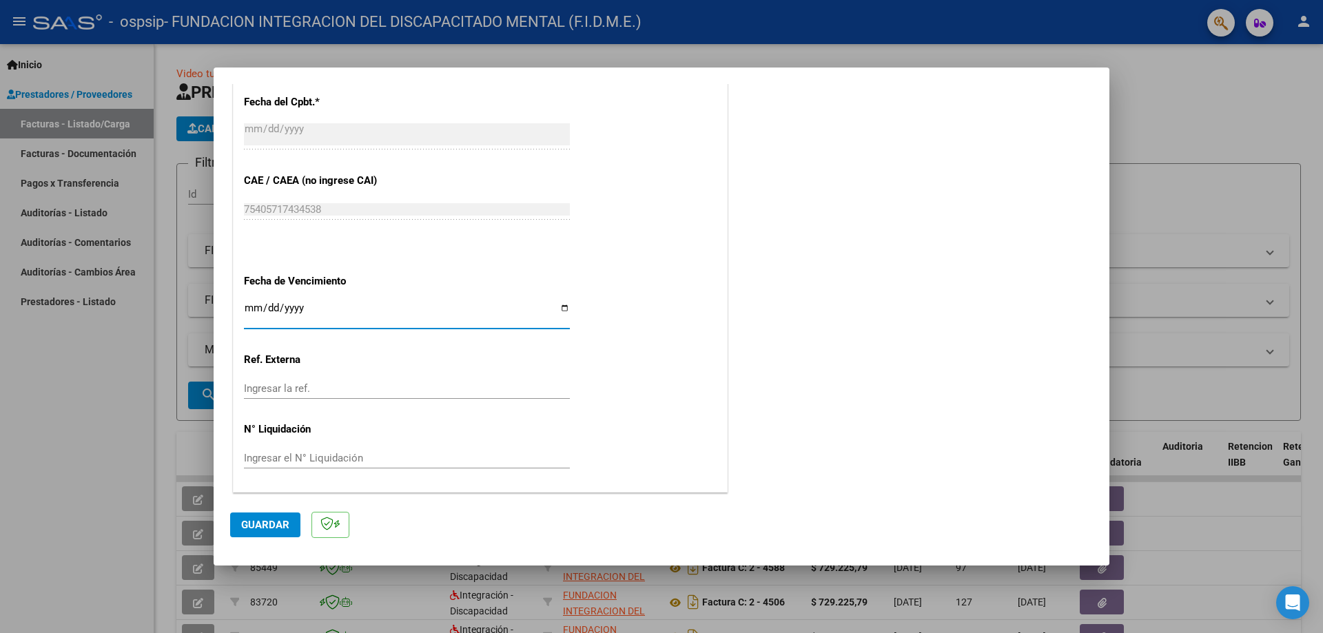
click at [265, 522] on span "Guardar" at bounding box center [265, 525] width 48 height 12
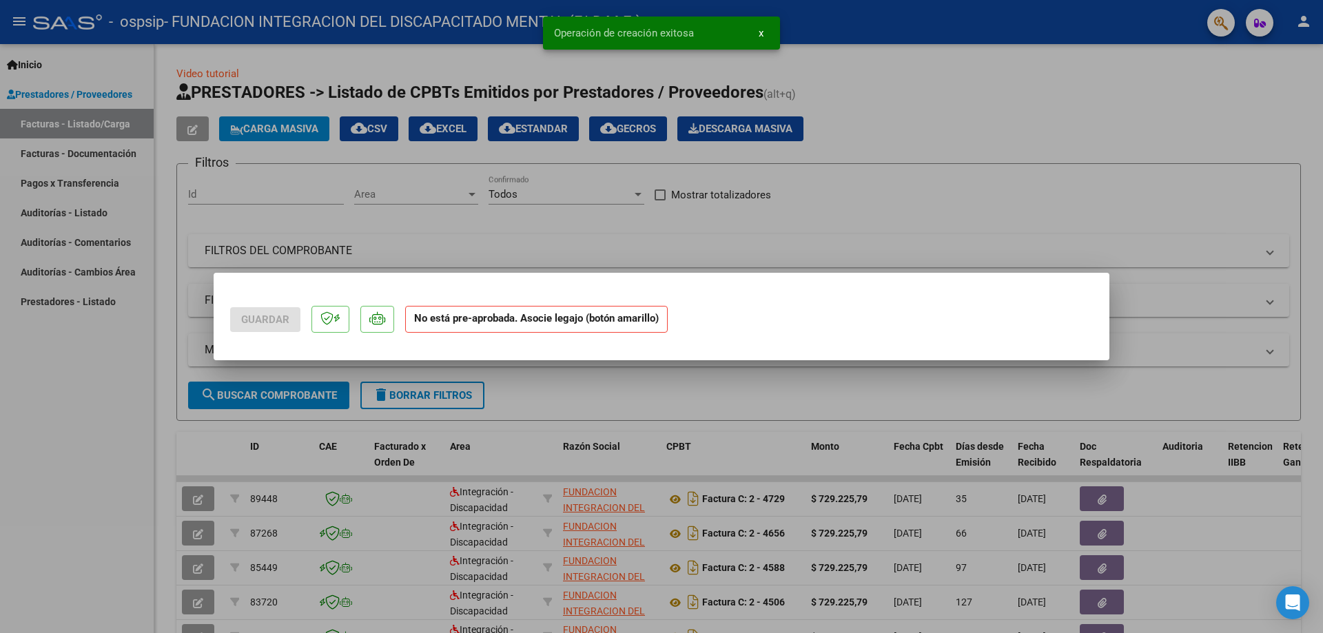
scroll to position [0, 0]
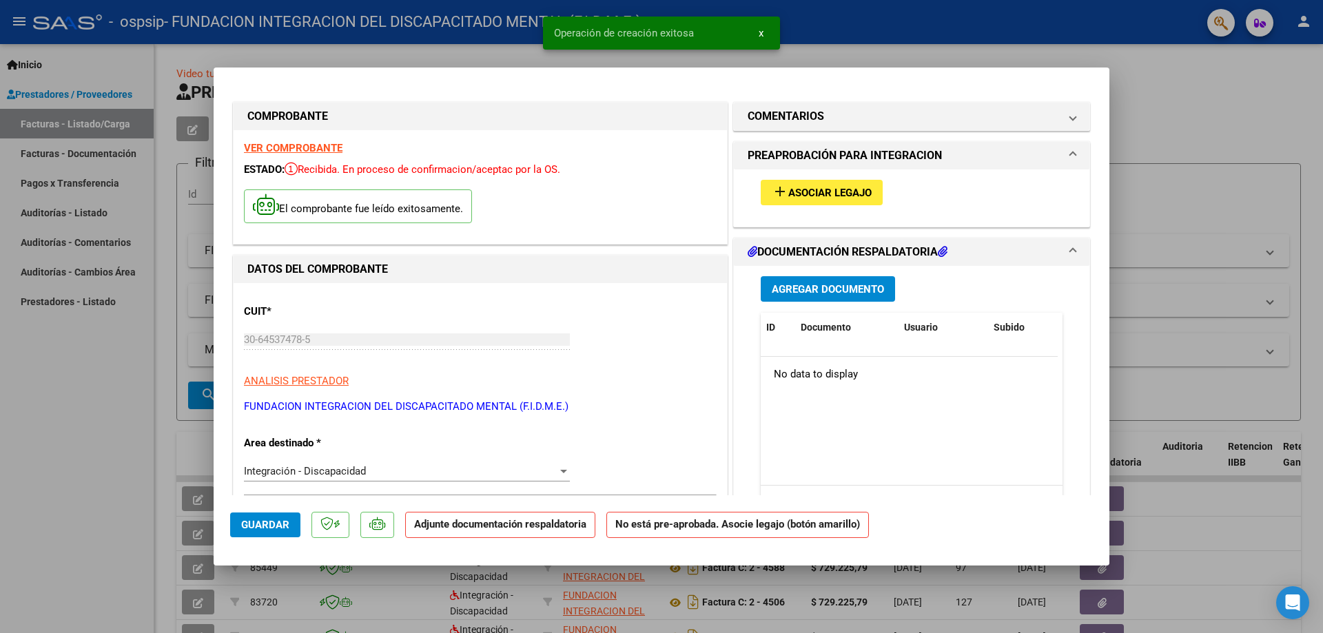
click at [862, 194] on span "Asociar Legajo" at bounding box center [829, 193] width 83 height 12
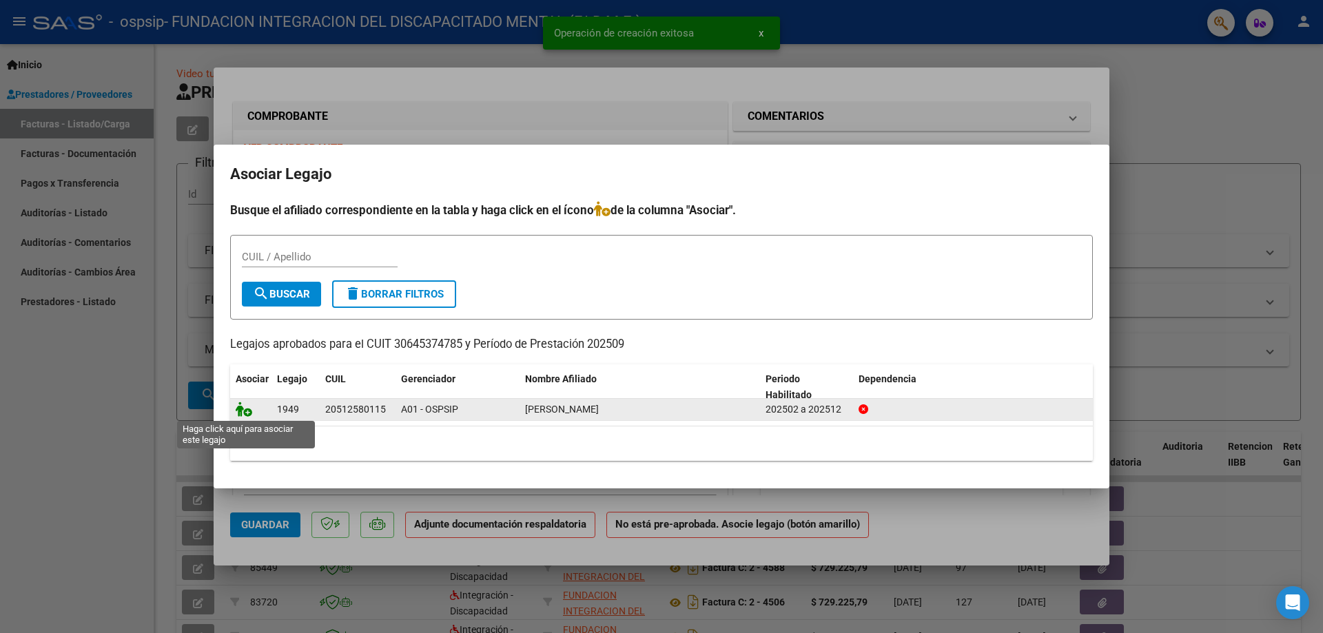
click at [248, 410] on icon at bounding box center [244, 409] width 17 height 15
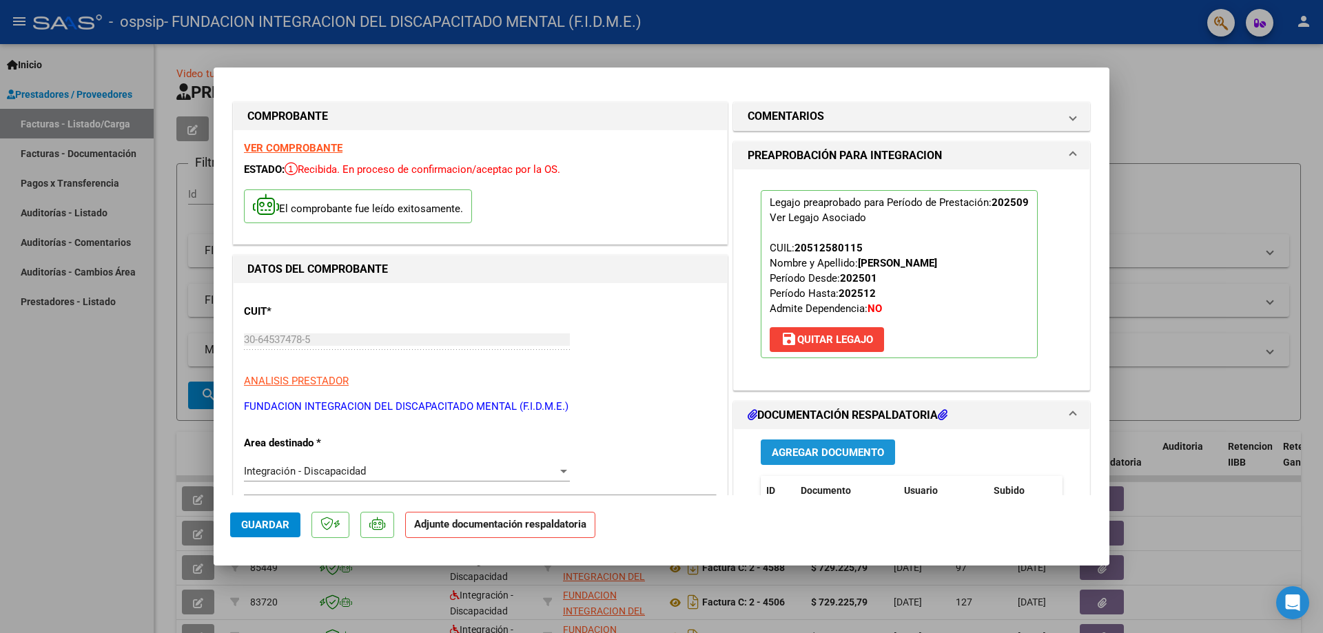
click at [858, 443] on button "Agregar Documento" at bounding box center [828, 452] width 134 height 25
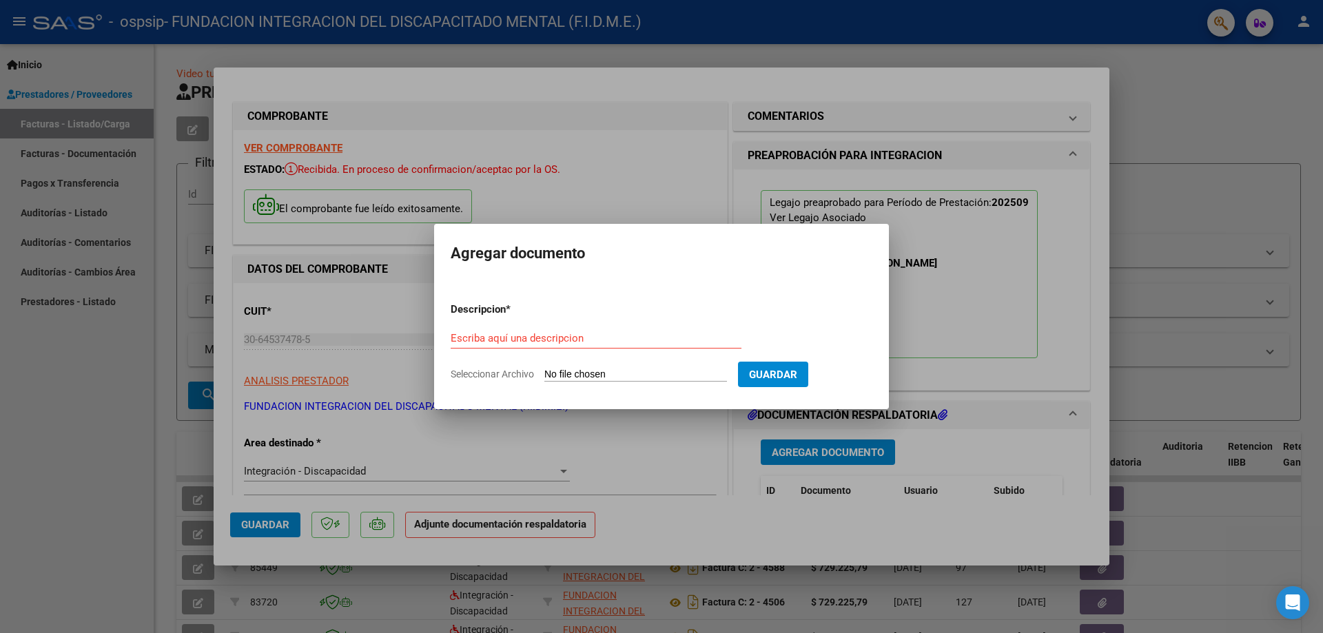
type input "C:\fakepath\[PERSON_NAME] [DATE] .pdf"
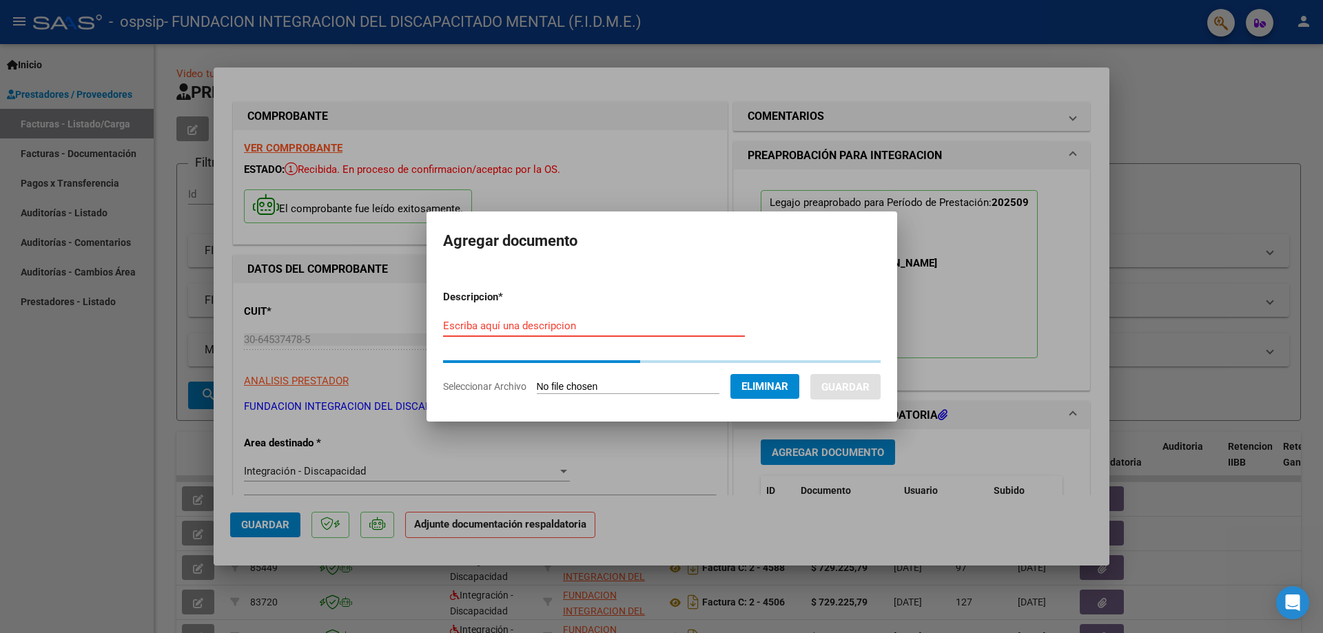
click at [553, 324] on input "Escriba aquí una descripcion" at bounding box center [594, 326] width 302 height 12
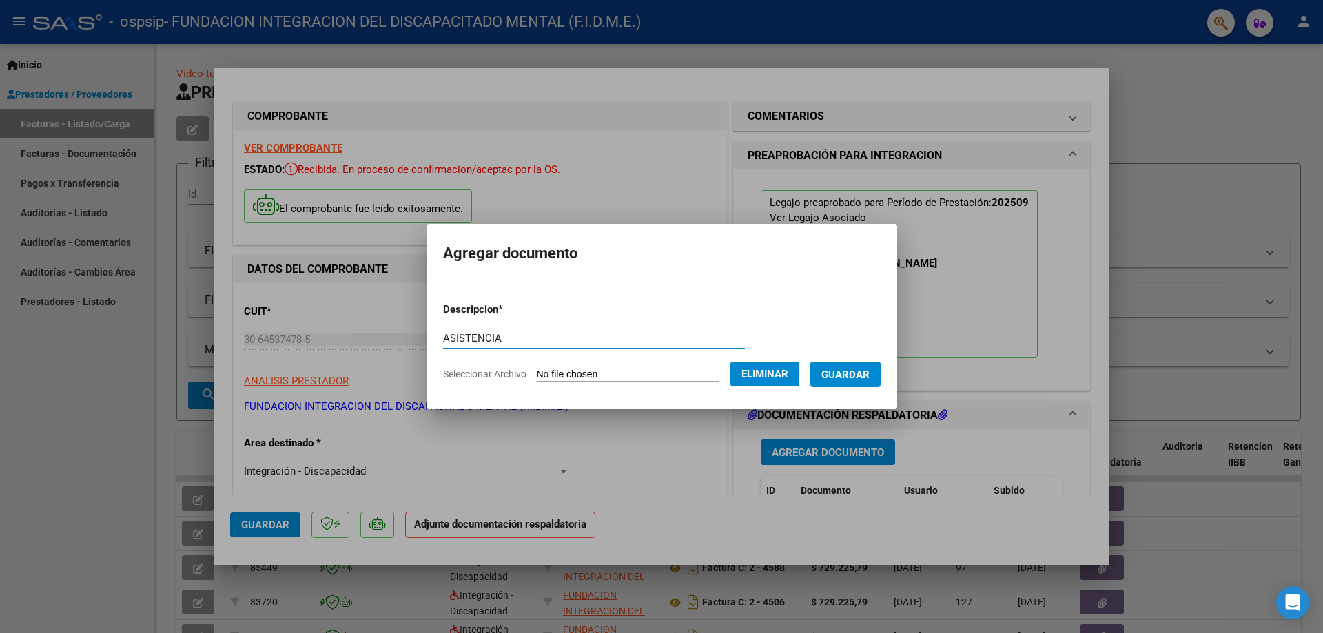
type input "ASISTENCIA"
click at [851, 369] on span "Guardar" at bounding box center [845, 375] width 48 height 12
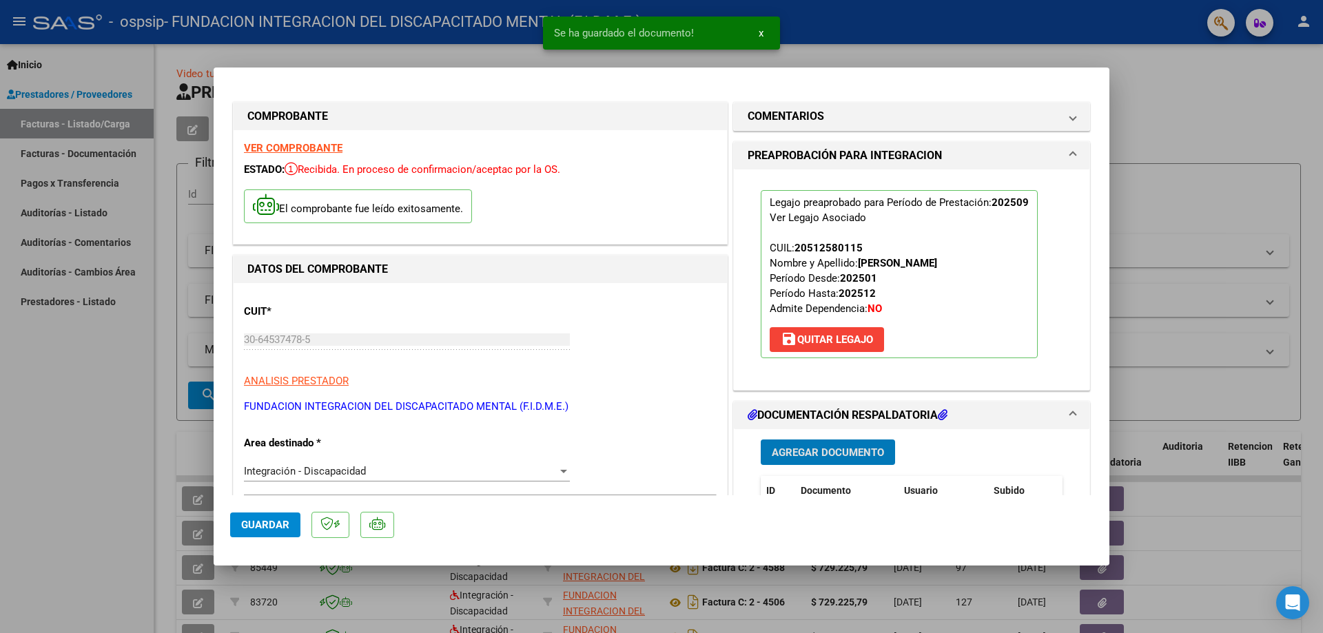
click at [1199, 123] on div at bounding box center [661, 316] width 1323 height 633
